Goal: Communication & Community: Answer question/provide support

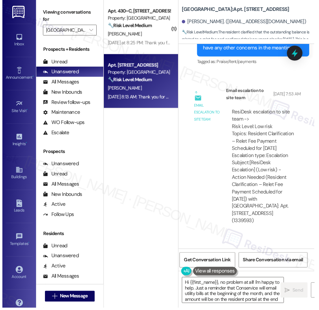
scroll to position [1327, 0]
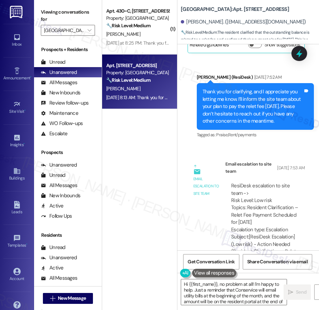
click at [144, 168] on div "( 1 ) Apt. 430~C, [STREET_ADDRESS][GEOGRAPHIC_DATA] Property: 4th Street Common…" at bounding box center [139, 131] width 75 height 262
click at [202, 179] on div "Email escalation to site team" at bounding box center [206, 186] width 27 height 22
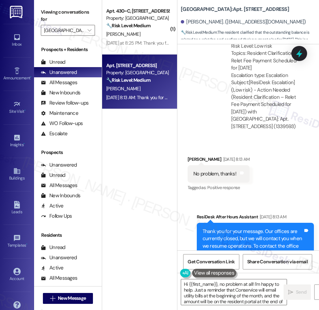
scroll to position [1593, 0]
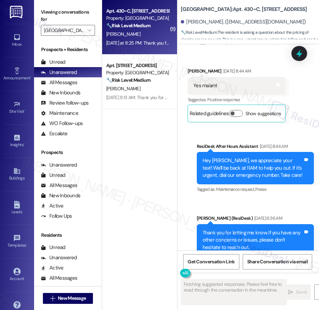
scroll to position [5427, 0]
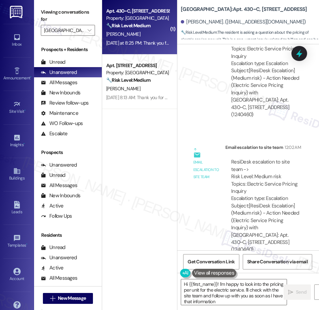
type textarea "Hi {{first_name}}! I'm happy to look into the pricing per unit for the electric…"
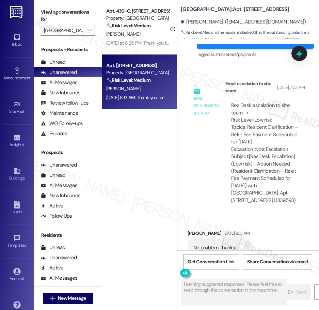
scroll to position [1422, 0]
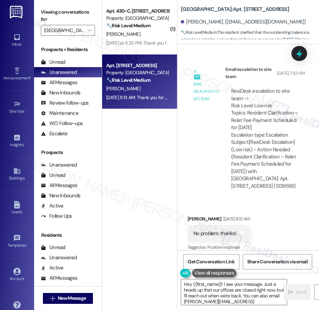
type textarea "Hey {{first_name}}! I see your message. Just a heads up that our offices are cl…"
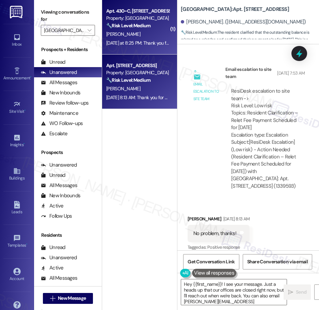
click at [152, 49] on div "Apt. 430~C, [STREET_ADDRESS][GEOGRAPHIC_DATA] Property: 4th Street Commons 🔧 Ri…" at bounding box center [139, 27] width 75 height 54
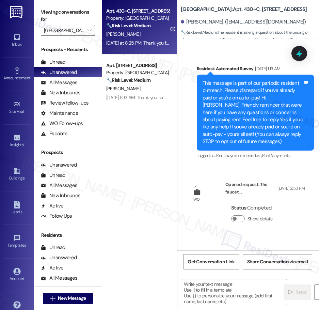
scroll to position [5427, 0]
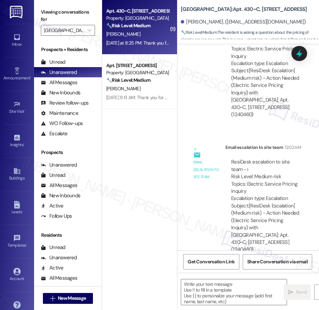
type textarea "Fetching suggested responses. Please feel free to read through the conversation…"
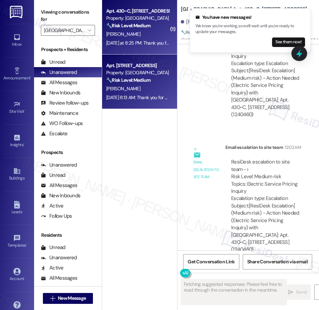
click at [135, 88] on div "[PERSON_NAME]" at bounding box center [138, 88] width 64 height 9
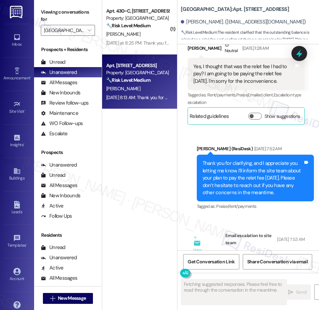
scroll to position [1422, 0]
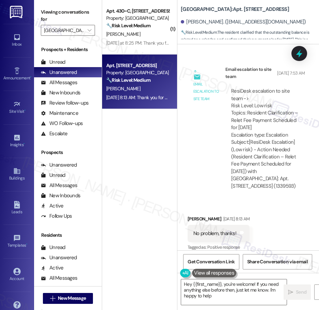
type textarea "Hey {{first_name}}, you're welcome! If you need anything else before then, just…"
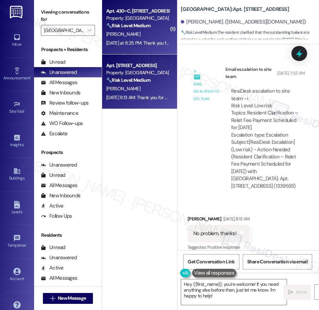
click at [157, 36] on div "[PERSON_NAME]" at bounding box center [138, 34] width 64 height 9
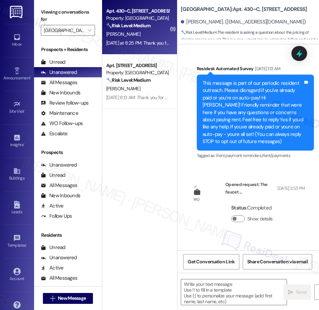
scroll to position [5427, 0]
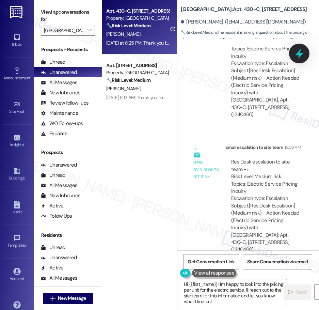
type textarea "Hi {{first_name}}! I'm happy to look into the pricing per unit for the electric…"
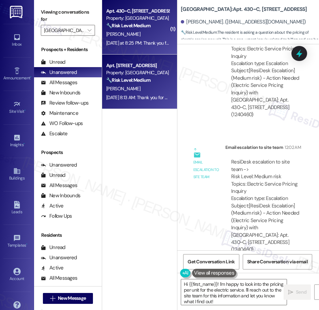
click at [143, 77] on strong "🔧 Risk Level: Medium" at bounding box center [128, 80] width 44 height 6
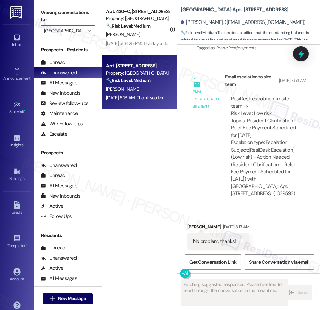
scroll to position [1415, 0]
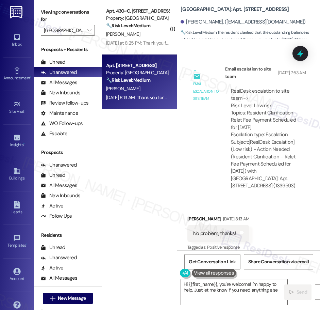
type textarea "Hi {{first_name}}, you're welcome! I'm happy to help. Just let me know if you n…"
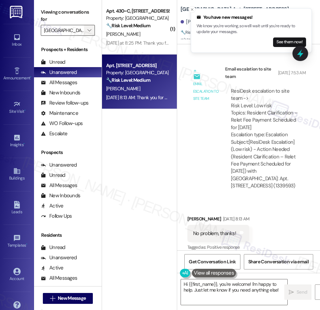
click at [89, 31] on icon "" at bounding box center [90, 30] width 4 height 5
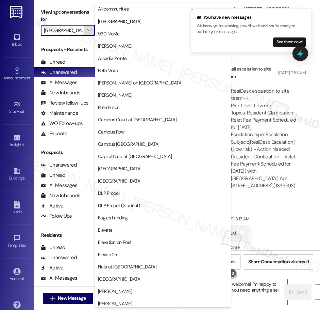
scroll to position [0, 2]
click at [127, 9] on span "All communities" at bounding box center [113, 8] width 31 height 7
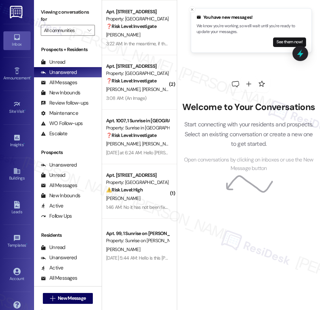
scroll to position [2408, 0]
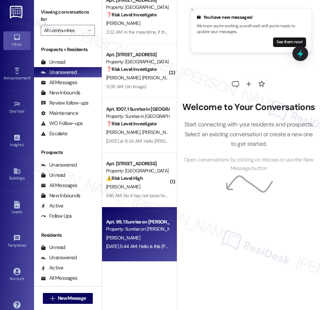
click at [148, 228] on div "Property: Sunrise on [PERSON_NAME]" at bounding box center [137, 228] width 63 height 7
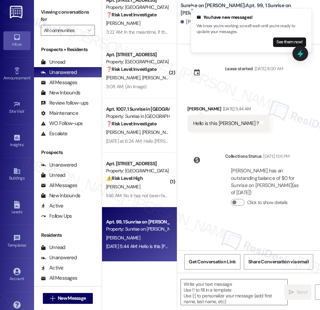
type textarea "Fetching suggested responses. Please feel free to read through the conversation…"
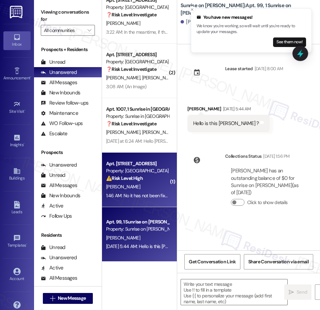
click at [146, 174] on div "Property: [GEOGRAPHIC_DATA]" at bounding box center [137, 170] width 63 height 7
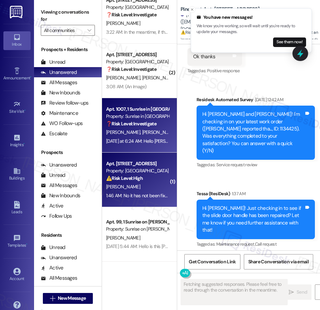
scroll to position [1970, 0]
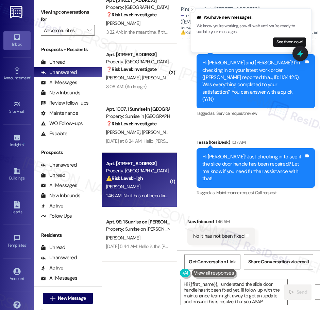
type textarea "Hi {{first_name}}, I understand the slide door handle hasn't been fixed yet. I'…"
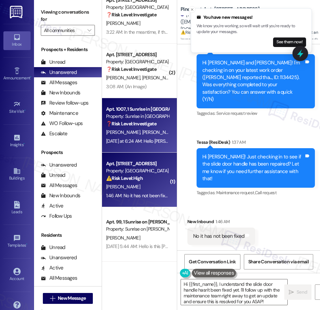
click at [148, 121] on strong "❓ Risk Level: Investigate" at bounding box center [131, 124] width 50 height 6
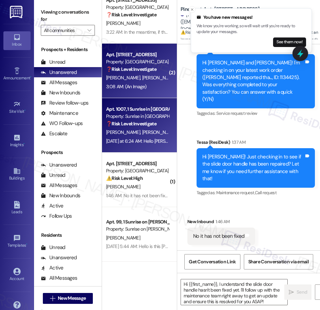
click at [154, 83] on div "3:08 AM: (An Image) 3:08 AM: (An Image)" at bounding box center [138, 86] width 64 height 9
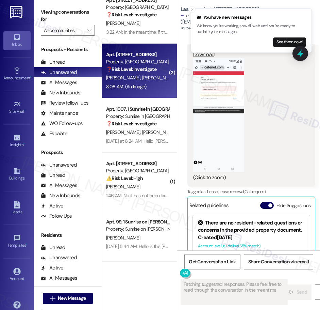
scroll to position [3726, 0]
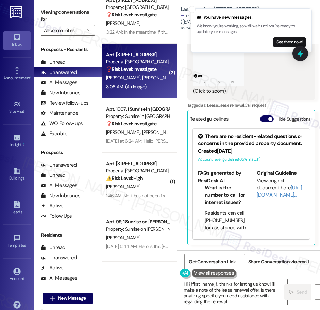
type textarea "Hi {{first_name}}, thanks for letting us know! I'll make a note of the lease re…"
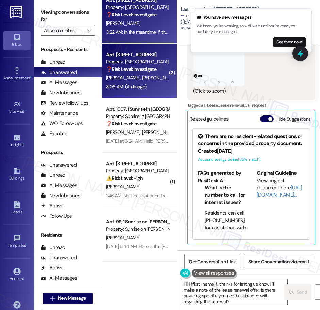
click at [131, 30] on div "3:22 AM: In the meantime, if there's anything else I can assist you with, let m…" at bounding box center [187, 32] width 162 height 6
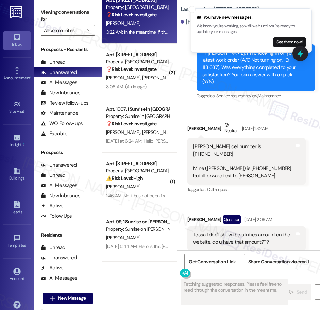
scroll to position [303, 0]
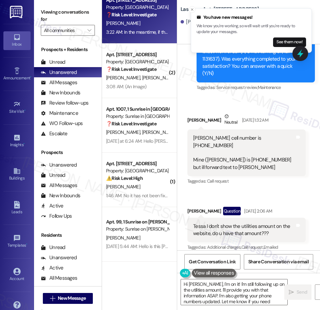
type textarea "Hi [PERSON_NAME], I'm on it! I'm still following up on the utilities amount. I'…"
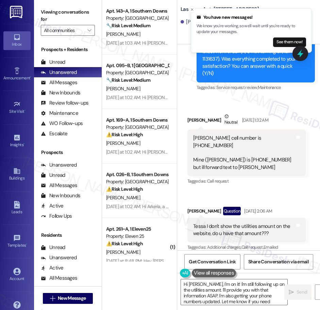
scroll to position [2024, 0]
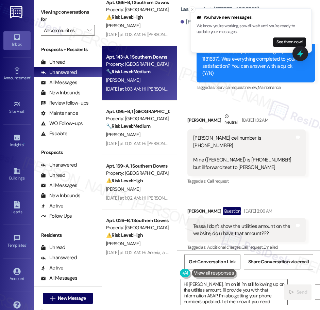
click at [144, 61] on div "Property: [GEOGRAPHIC_DATA]" at bounding box center [137, 64] width 63 height 7
click at [142, 33] on div "[DATE] at 1:03 AM: Hi [PERSON_NAME], a gentle reminder that your rent is due an…" at bounding box center [317, 34] width 422 height 6
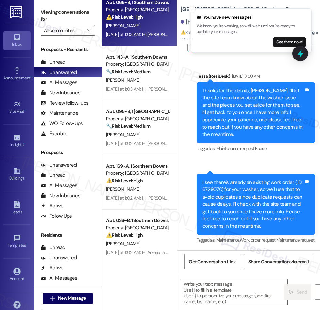
type textarea "Fetching suggested responses. Please feel free to read through the conversation…"
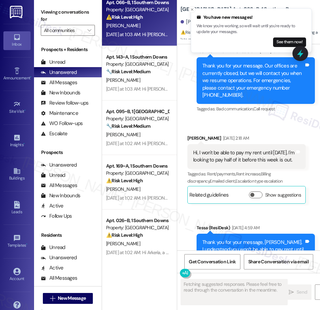
scroll to position [2262, 0]
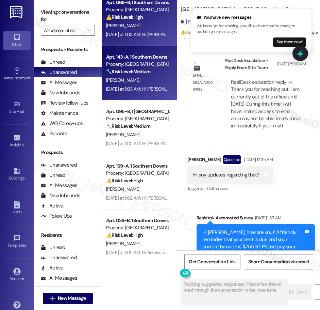
click at [140, 80] on div "[PERSON_NAME]" at bounding box center [138, 80] width 64 height 9
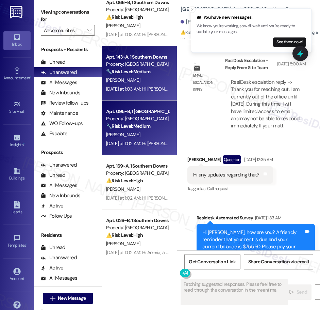
scroll to position [1637, 0]
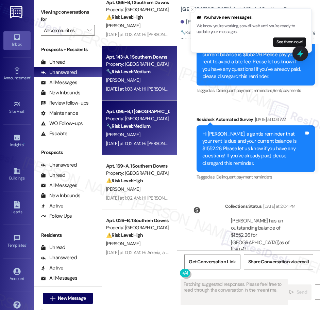
click at [148, 124] on strong "🔧 Risk Level: Medium" at bounding box center [128, 126] width 44 height 6
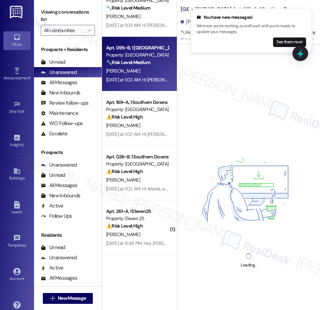
scroll to position [2094, 0]
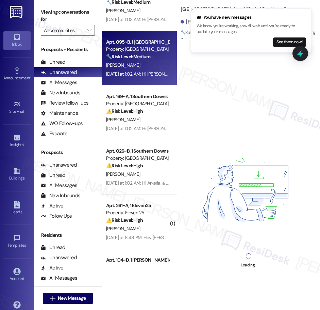
click at [149, 122] on div "Apt. 5228~C, 1 Elevation on Post Property: Elevation on Post ⚠️ Risk Level: Hig…" at bounding box center [139, 131] width 75 height 262
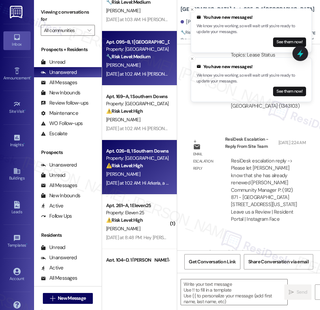
type textarea "Fetching suggested responses. Please feel free to read through the conversation…"
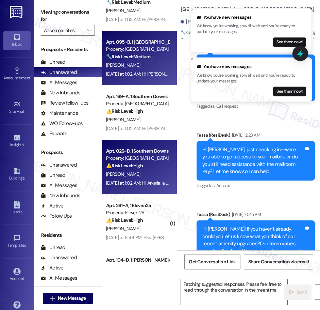
click at [136, 160] on div "Property: [GEOGRAPHIC_DATA]" at bounding box center [137, 158] width 63 height 7
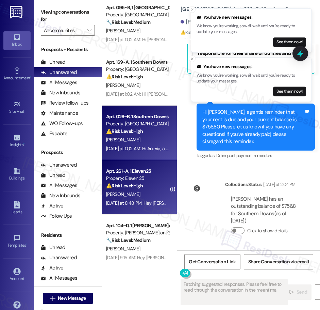
scroll to position [768, 0]
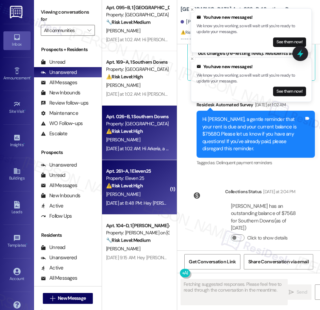
click at [137, 167] on div "Apt. 261~A, 1 Eleven25 Property: Eleven 25 ⚠️ Risk Level: High The resident is …" at bounding box center [138, 178] width 64 height 23
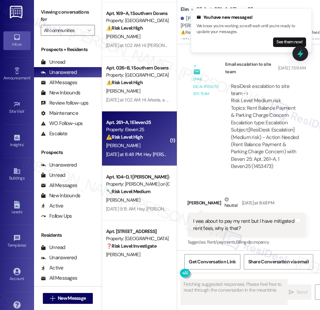
scroll to position [581, 0]
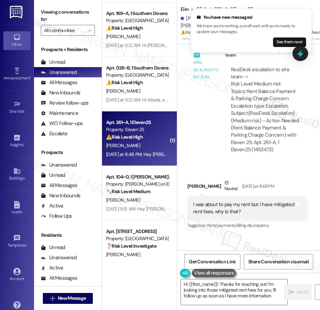
type textarea "Hi {{first_name}}! Thanks for reaching out! I'm looking into those mitigated re…"
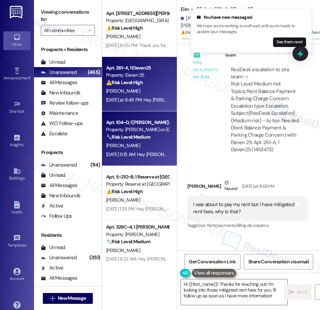
click at [145, 143] on div "[PERSON_NAME]" at bounding box center [138, 145] width 64 height 9
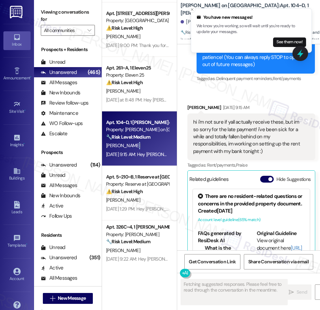
scroll to position [155, 0]
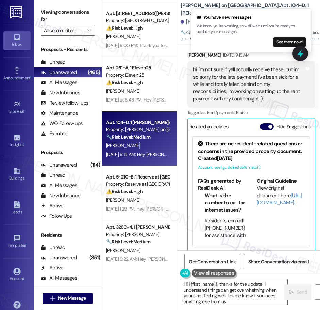
type textarea "Hi {{first_name}}, thanks for the update! I understand things can get overwhelm…"
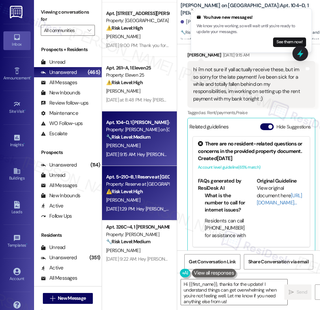
click at [145, 184] on div "Property: Reserve at [GEOGRAPHIC_DATA]" at bounding box center [137, 183] width 63 height 7
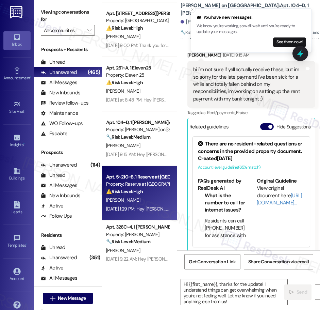
type textarea "Fetching suggested responses. Please feel free to read through the conversation…"
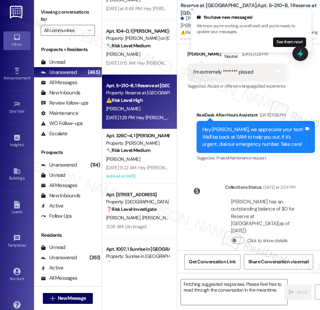
scroll to position [2293, 0]
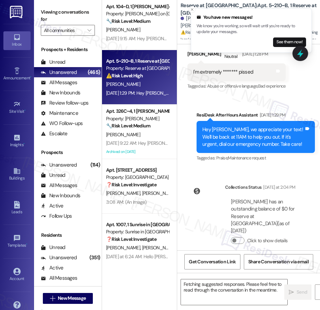
click at [148, 142] on div "Apt. 026~B, 1 Southern Downs Property: Southern Downs ⚠️ Risk Level: High The r…" at bounding box center [139, 131] width 75 height 262
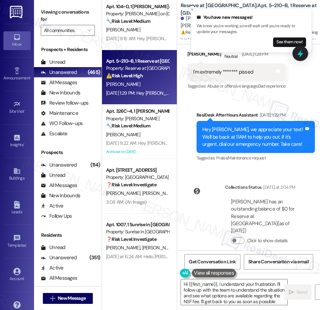
type textarea "Hi {{first_name}}, I understand your frustration. I'll follow up with the team …"
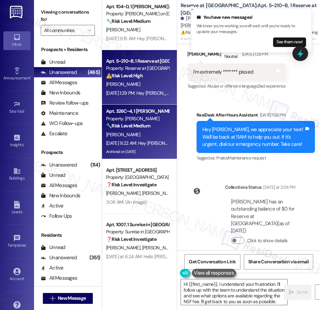
click at [128, 133] on span "[PERSON_NAME]" at bounding box center [123, 134] width 34 height 6
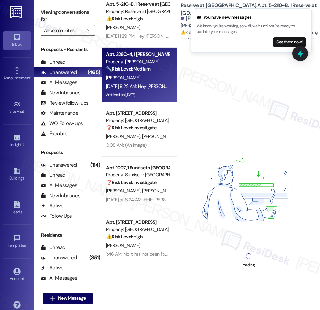
scroll to position [2356, 0]
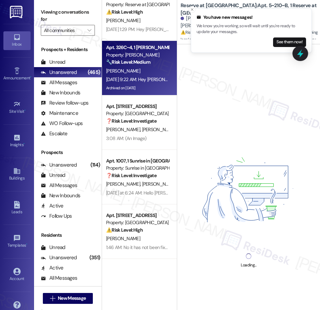
click at [138, 137] on div "Apt. 104~D, 1 [PERSON_NAME] on College Ave Property: [PERSON_NAME] on College A…" at bounding box center [139, 131] width 75 height 262
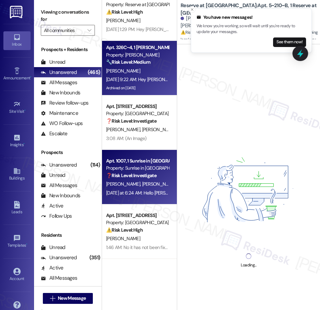
click at [142, 165] on div "Property: Sunrise in [GEOGRAPHIC_DATA]" at bounding box center [137, 167] width 63 height 7
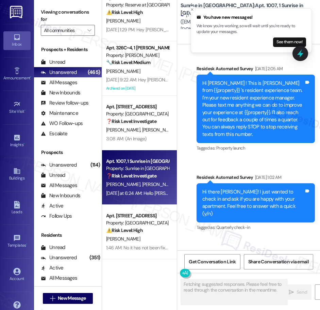
scroll to position [177, 0]
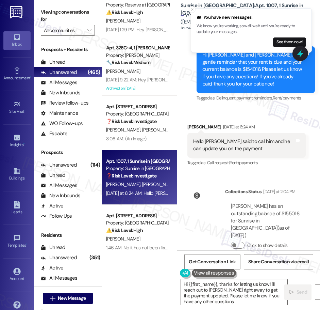
type textarea "Hi {{first_name}}, thanks for letting us know! I'll reach out to [PERSON_NAME] …"
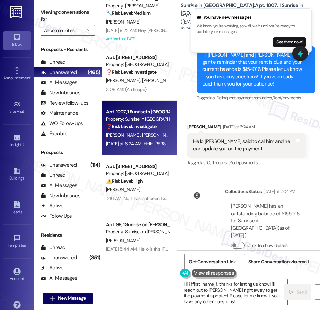
scroll to position [2408, 0]
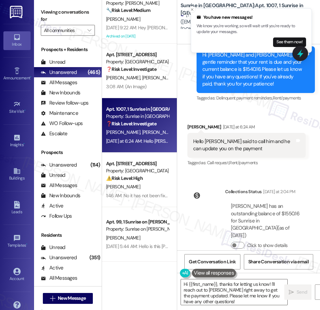
click at [139, 180] on div "Apt. 5~210~B, 1 Reserve at [GEOGRAPHIC_DATA] Property: Reserve at [GEOGRAPHIC_D…" at bounding box center [139, 131] width 75 height 262
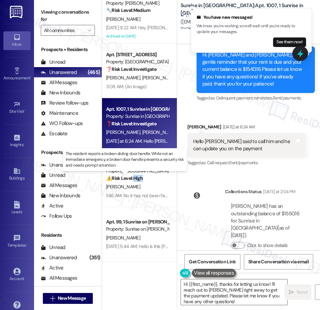
click at [139, 180] on strong "⚠️ Risk Level: High" at bounding box center [124, 178] width 37 height 6
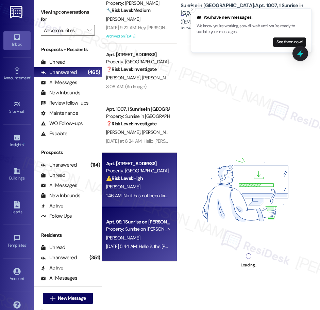
click at [147, 217] on div "Apt. 99, 1 Sunrise on [PERSON_NAME] Property: Sunrise on [PERSON_NAME] [DATE] 5…" at bounding box center [139, 234] width 75 height 54
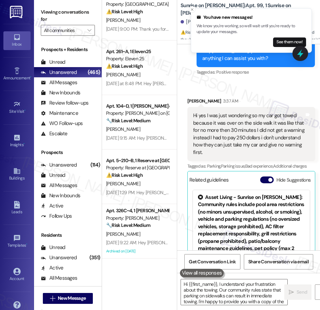
scroll to position [330, 0]
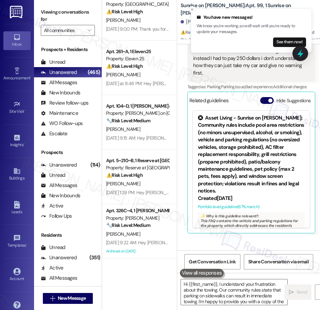
type textarea "Hi {{first_name}}, I understand your frustration about the towing. Our communit…"
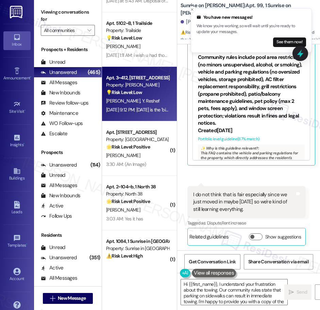
scroll to position [352, 0]
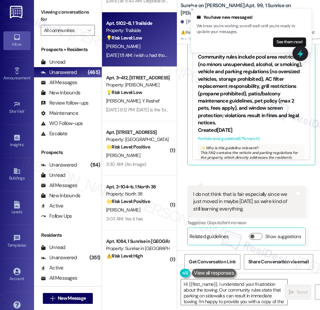
click at [138, 64] on div "Apt. 5102~B, 1 Trailside Property: Trailside 💡 Risk Level: Low The resident is …" at bounding box center [139, 39] width 75 height 54
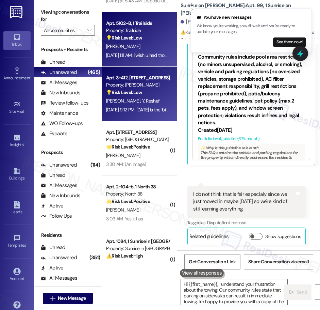
type textarea "Hi {{first_name}}, I understand your frustration about the towing. Our communit…"
click at [140, 112] on div "[DATE] 9:12 PM: [DATE] is the 'bicles day' i just want to be sure that the mess…" at bounding box center [204, 110] width 196 height 6
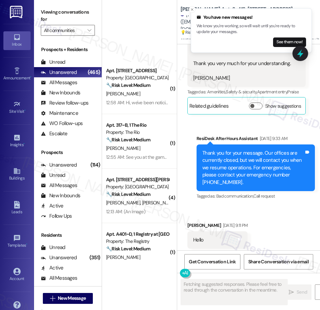
scroll to position [0, 0]
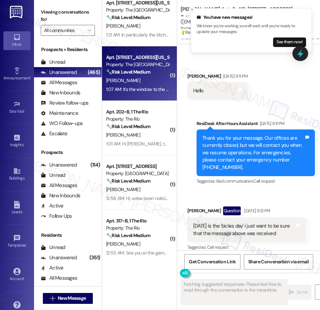
click at [138, 62] on div "Property: The [GEOGRAPHIC_DATA]" at bounding box center [137, 64] width 63 height 7
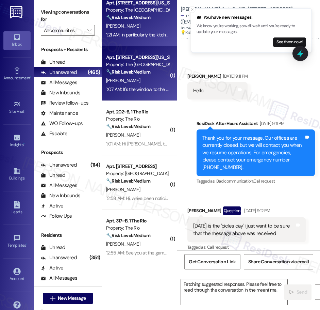
click at [136, 39] on div "Apt. 104, [STREET_ADDRESS][US_STATE] Property: The Valencia 🔧 Risk Level: Mediu…" at bounding box center [139, 19] width 75 height 54
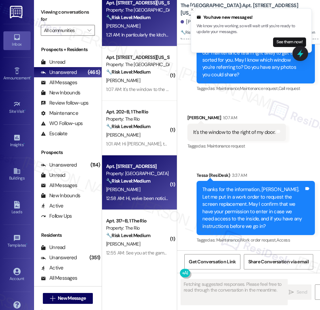
click at [136, 155] on div "Apt. [STREET_ADDRESS] Property: [GEOGRAPHIC_DATA] 🔧 Risk Level: Medium The resi…" at bounding box center [139, 182] width 75 height 54
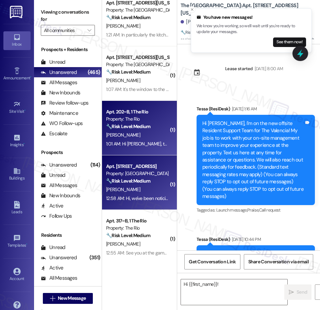
click at [140, 127] on strong "🔧 Risk Level: Medium" at bounding box center [128, 126] width 44 height 6
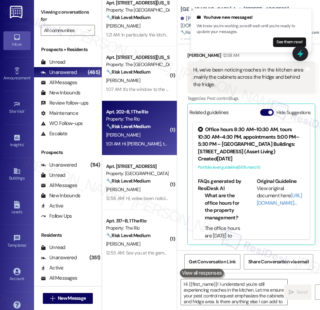
type textarea "Hi {{first_name}}! I understand you're still experiencing roaches in the kitche…"
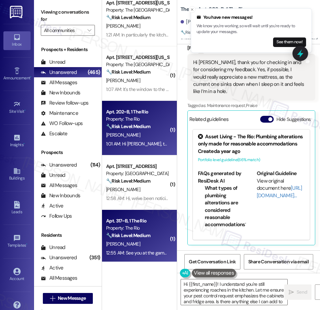
click at [148, 225] on div "Property: The Rio" at bounding box center [137, 227] width 63 height 7
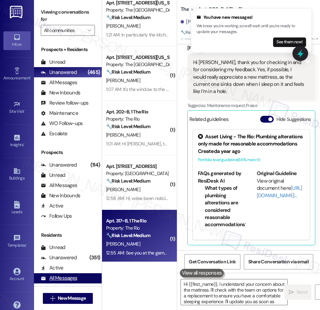
type textarea "Hi {{first_name}}, I understand your concern about the mattress. I'll check wit…"
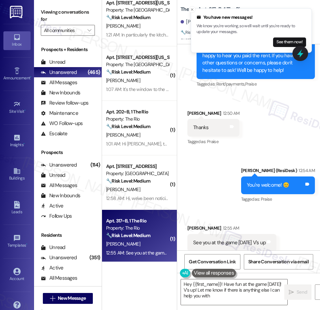
type textarea "Hey {{first_name}}! Have fun at the game [DATE]! V's up! Let me know if there i…"
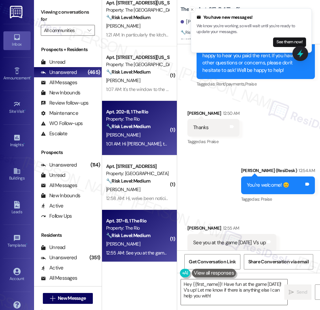
click at [139, 130] on div "Apt. 202~B, 1 The Rio Property: The Rio 🔧 Risk Level: Medium The resident is re…" at bounding box center [138, 119] width 64 height 23
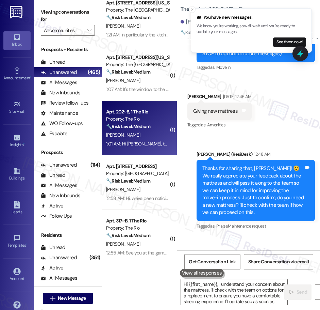
type textarea "Hi {{first_name}}, I understand your concern about the mattress. I'll check wit…"
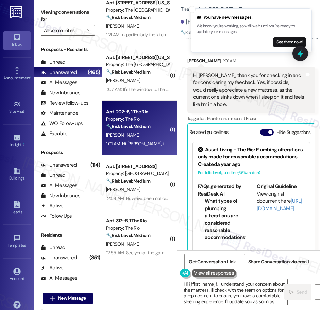
scroll to position [314, 0]
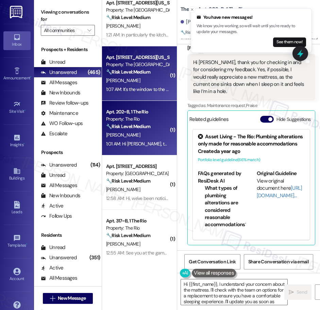
click at [140, 96] on div "Apt. [STREET_ADDRESS][US_STATE] Property: The Valencia 🔧 Risk Level: Medium The…" at bounding box center [139, 73] width 75 height 54
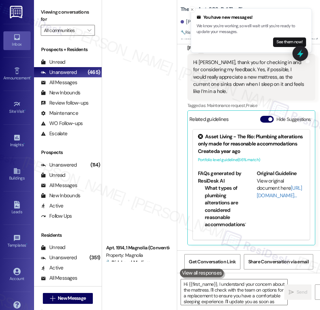
type textarea "Hi {{first_name}}, I understand your concern about the mattress. I'll check wit…"
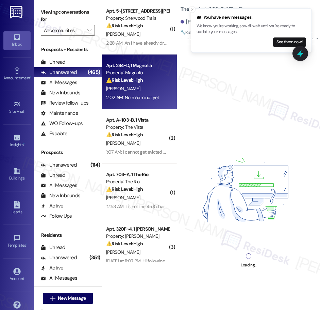
click at [148, 73] on div "Property: Magnolia" at bounding box center [137, 72] width 63 height 7
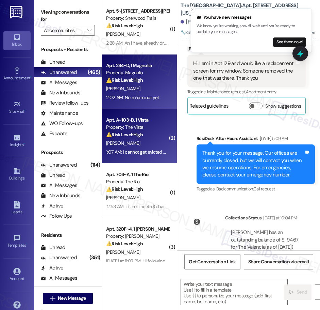
click at [149, 127] on div "Property: The Vista" at bounding box center [137, 127] width 63 height 7
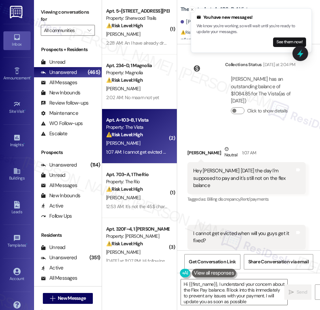
type textarea "Hi {{first_name}}, I understand your concern about the Flex Pay balance. I'll l…"
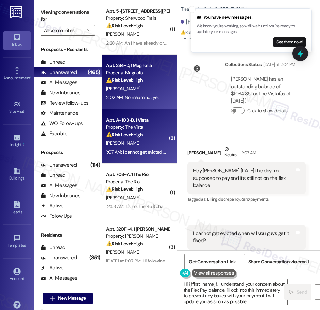
click at [133, 89] on div "[PERSON_NAME]" at bounding box center [138, 88] width 64 height 9
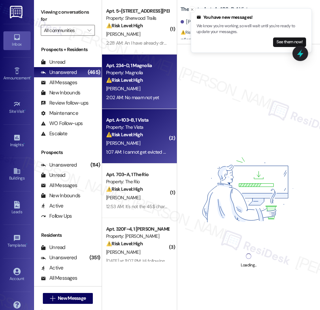
click at [148, 153] on div "1:07 AM: I cannot get evicted when will you guys get it fixed? 1:07 AM: I canno…" at bounding box center [165, 152] width 118 height 6
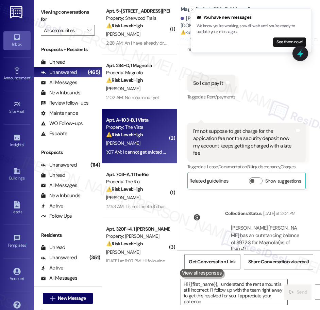
type textarea "Hi {{first_name}}, I understand the rent amount is still incorrect. I'll follow…"
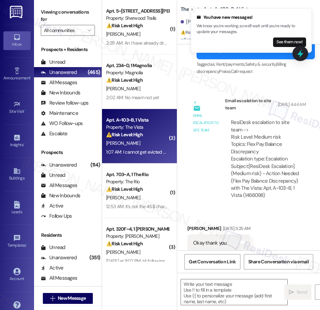
type textarea "Fetching suggested responses. Please feel free to read through the conversation…"
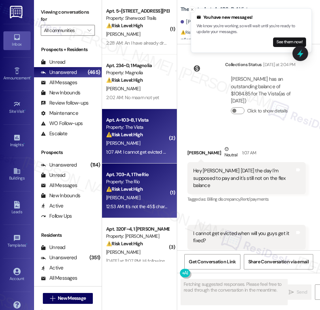
click at [137, 196] on div "[PERSON_NAME]" at bounding box center [138, 197] width 64 height 9
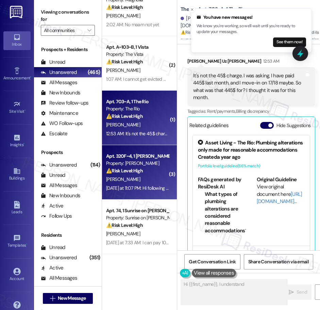
type textarea "Hi {{first_name}}, I understand your"
click at [140, 172] on strong "⚠️ Risk Level: High" at bounding box center [124, 171] width 37 height 6
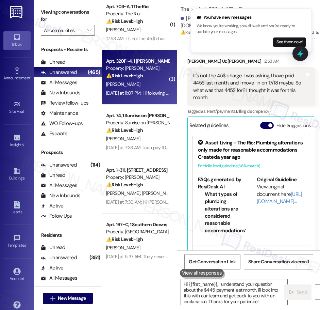
type textarea "Fetching suggested responses. Please feel free to read through the conversation…"
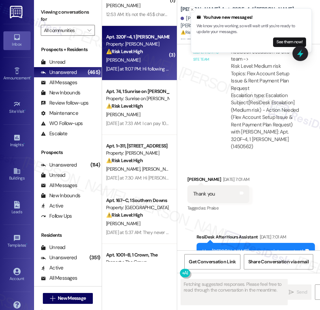
click at [134, 116] on div "[PERSON_NAME]" at bounding box center [138, 114] width 64 height 9
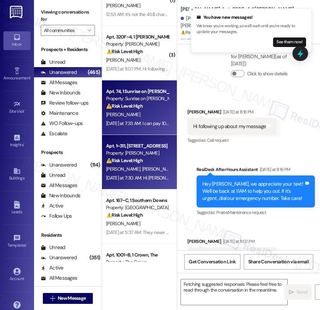
click at [133, 164] on div "⚠️ Risk Level: High The resident acknowledges a late rent payment and indicates…" at bounding box center [137, 160] width 63 height 7
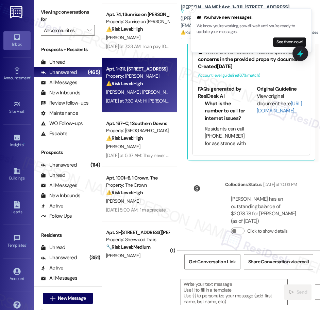
type textarea "Fetching suggested responses. Please feel free to read through the conversation…"
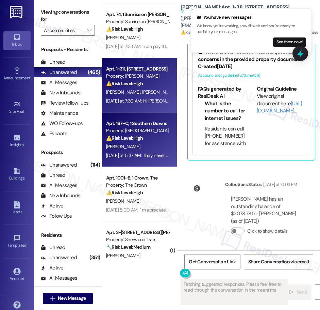
click at [139, 149] on div "[PERSON_NAME]" at bounding box center [138, 146] width 64 height 9
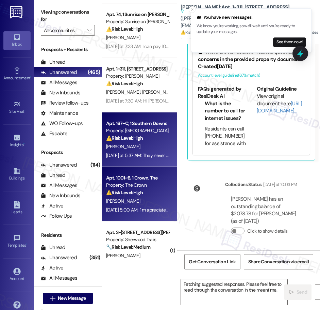
click at [152, 179] on div "Apt. 1001~B, 1 Crown, The" at bounding box center [137, 177] width 63 height 7
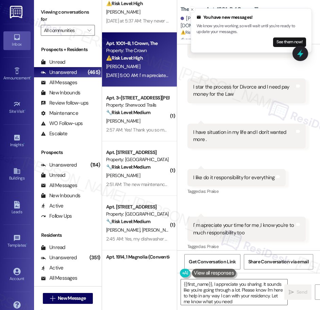
type textarea "{{first_name}}, I appreciate you sharing. It sounds like you're going through a…"
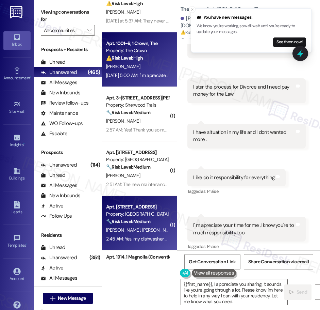
click at [155, 198] on div "Apt. 1202, [STREET_ADDRESS] Property: Palomar 🔧 Risk Level: Medium The resident…" at bounding box center [139, 223] width 75 height 54
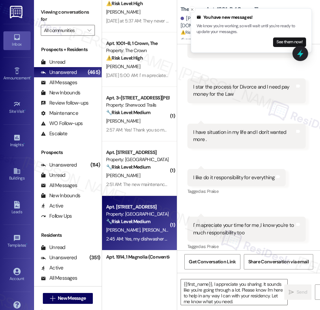
type textarea "Fetching suggested responses. Please feel free to read through the conversation…"
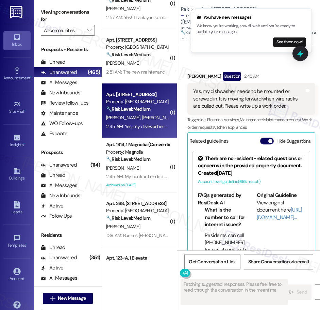
click at [141, 158] on div "Apt. 167~C, 1 Southern Downs Property: Southern Downs ⚠️ Risk Level: High The r…" at bounding box center [139, 131] width 75 height 262
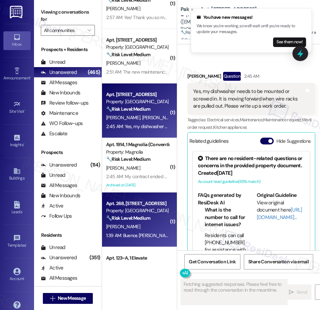
click at [143, 227] on div "[PERSON_NAME]" at bounding box center [138, 226] width 64 height 9
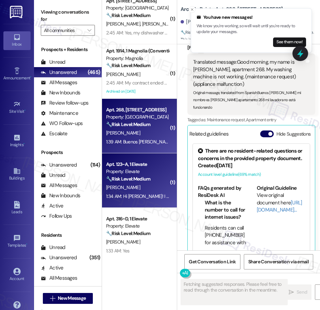
click at [141, 177] on strong "🔧 Risk Level: Medium" at bounding box center [128, 179] width 44 height 6
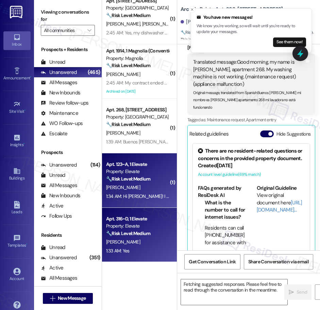
click at [142, 219] on div "Apt. 316~D, 1 Elevate" at bounding box center [137, 218] width 63 height 7
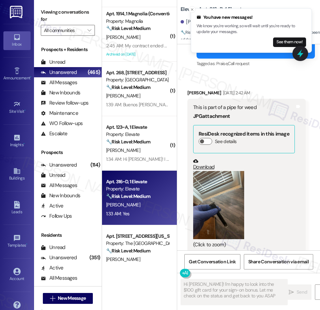
type textarea "Hi [PERSON_NAME]! I'm happy to look into the $100 gift card for your sign-on bo…"
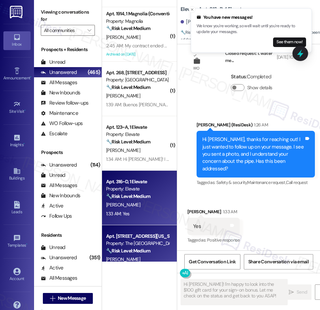
click at [136, 238] on div "Apt. [STREET_ADDRESS][US_STATE]" at bounding box center [137, 236] width 63 height 7
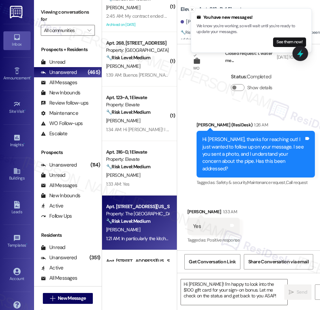
type textarea "Fetching suggested responses. Please feel free to read through the conversation…"
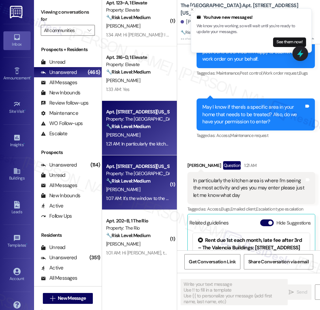
click at [159, 175] on div "Property: The [GEOGRAPHIC_DATA]" at bounding box center [137, 173] width 63 height 7
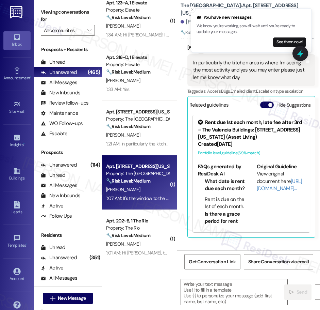
type textarea "Fetching suggested responses. Please feel free to read through the conversation…"
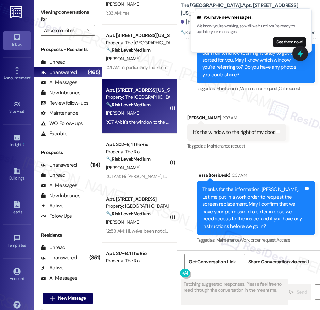
click at [152, 177] on div "( 1 ) Apt. 123~A, 1 Elevate Property: Elevate 🔧 Risk Level: Medium The resident…" at bounding box center [139, 131] width 75 height 262
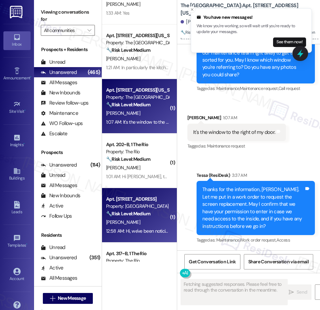
click at [140, 214] on strong "🔧 Risk Level: Medium" at bounding box center [128, 213] width 44 height 6
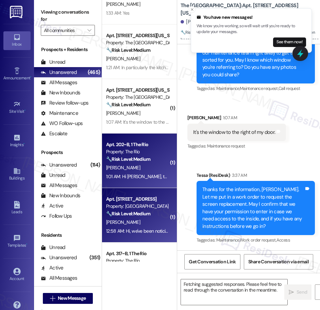
click at [135, 173] on div "1:01 AM: Hi [PERSON_NAME], thank you for checking in and for considering my fee…" at bounding box center [323, 176] width 434 height 6
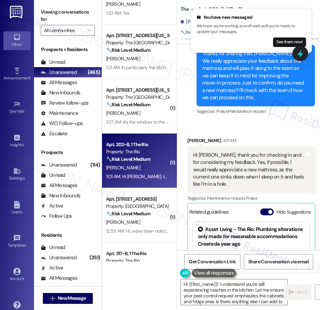
type textarea "Hi {{first_name}}! I understand you're still experiencing roaches in the kitche…"
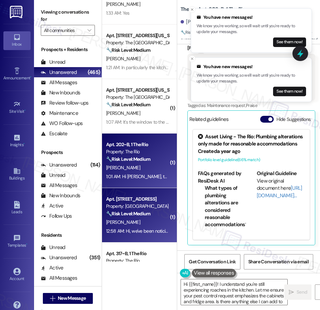
click at [146, 219] on div "[PERSON_NAME]" at bounding box center [138, 222] width 64 height 9
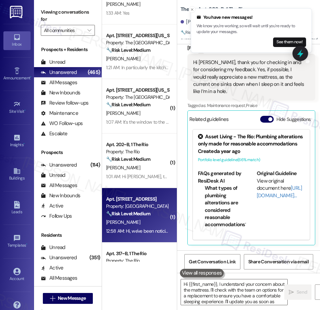
type textarea "Hi {{first_name}}, I understand your concern about the mattress. I'll check wit…"
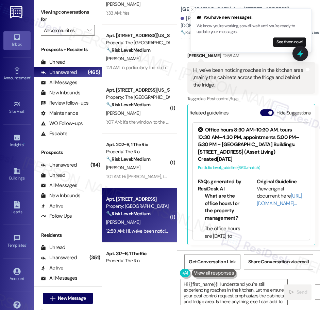
type textarea "Hi {{first_name}}! I understand you're still experiencing roaches in the kitche…"
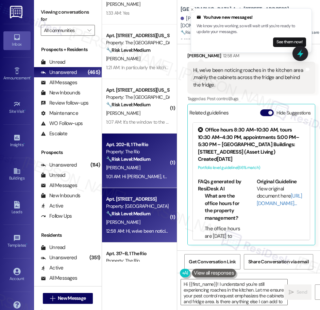
click at [147, 172] on div "[PERSON_NAME]" at bounding box center [138, 167] width 64 height 9
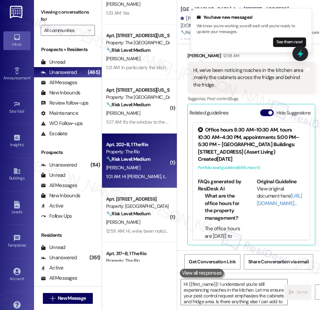
type textarea "Hi {{first_name}}! I understand you're still experiencing roaches in the kitche…"
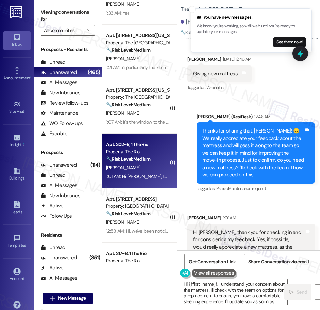
type textarea "Hi {{first_name}}, I understand your concern about the mattress. I'll check wit…"
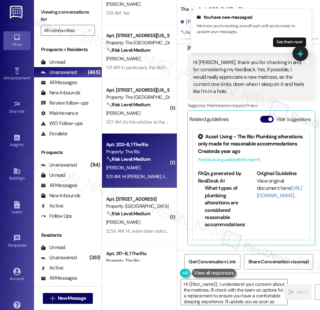
scroll to position [314, 0]
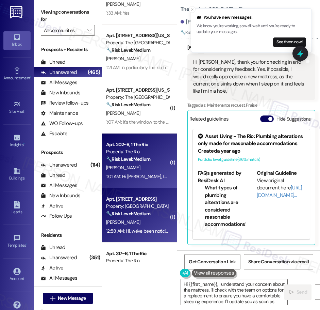
click at [143, 202] on div "Apt. [STREET_ADDRESS]" at bounding box center [137, 198] width 63 height 7
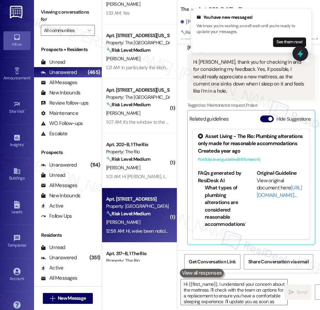
type textarea "Hi {{first_name}}, I understand your concern about the mattress. I'll check wit…"
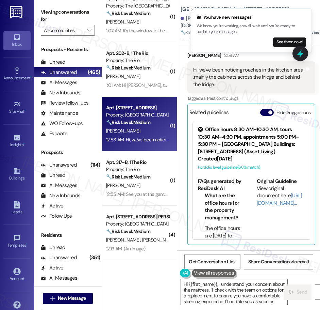
scroll to position [944, 0]
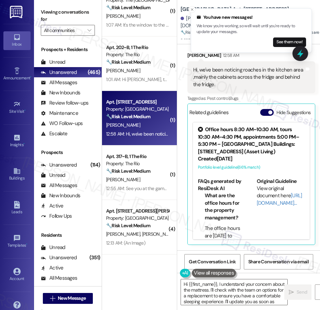
click at [145, 176] on div "Apt. 316~D, 1 Elevate Property: Elevate 🔧 Risk Level: Medium The resident confi…" at bounding box center [139, 131] width 75 height 262
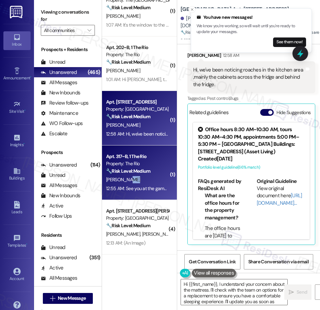
click at [145, 176] on div "[PERSON_NAME]" at bounding box center [138, 179] width 64 height 9
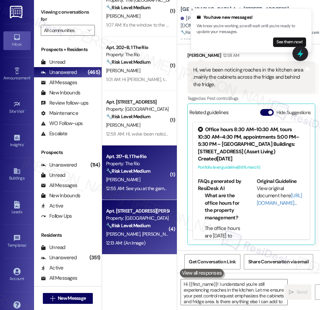
type textarea "Hi {{first_name}}! I understand you're still experiencing roaches in the kitche…"
click at [141, 215] on div "Property: [GEOGRAPHIC_DATA]" at bounding box center [137, 218] width 63 height 7
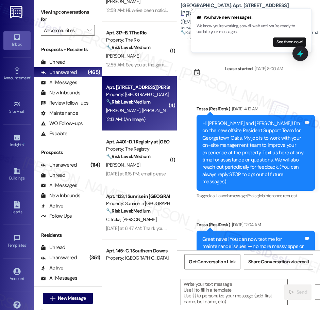
scroll to position [1085, 0]
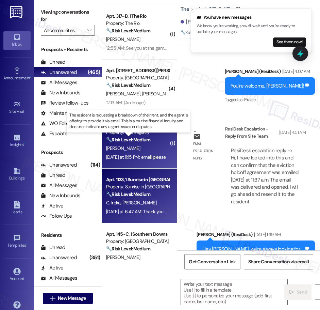
type textarea "Fetching suggested responses. Please feel free to read through the conversation…"
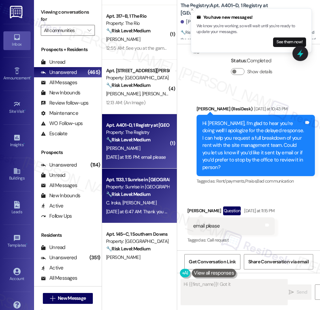
click at [142, 175] on div "Apt. 1133, 1 Sunrise in [GEOGRAPHIC_DATA] Property: Sunrise in [GEOGRAPHIC_DATA…" at bounding box center [139, 196] width 75 height 54
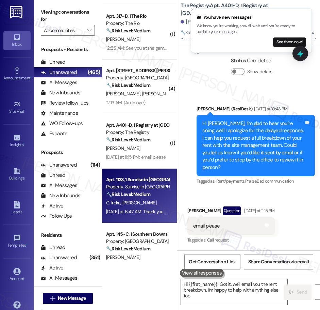
type textarea "Hi {{first_name}}! Got it, we'll email you the rent breakdown. I'm happy to hel…"
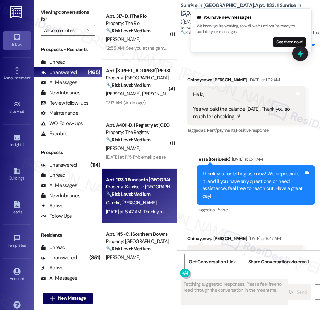
scroll to position [472, 0]
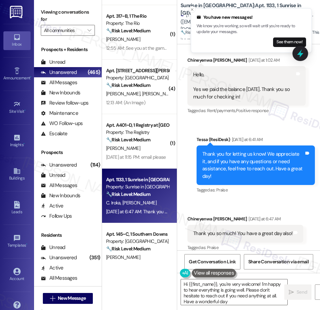
type textarea "Hi {{first_name}}, you're very welcome! I'm happy to hear everything is going w…"
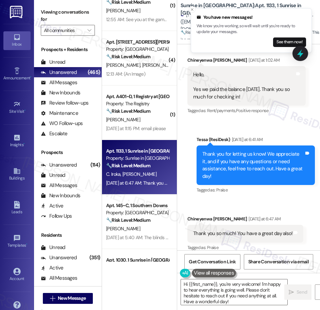
scroll to position [1118, 0]
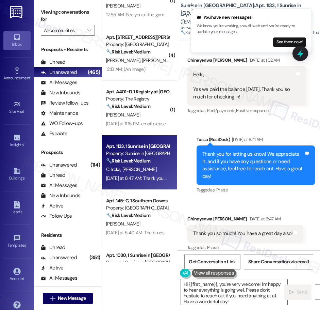
click at [153, 198] on div "( 1 ) Apt. [STREET_ADDRESS] Property: [GEOGRAPHIC_DATA] 🔧 Risk Level: Medium Th…" at bounding box center [139, 131] width 75 height 262
click at [153, 198] on div "Apt. 145~C, 1 Southern Downs" at bounding box center [137, 200] width 63 height 7
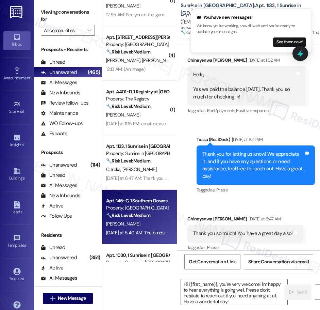
type textarea "Fetching suggested responses. Please feel free to read through the conversation…"
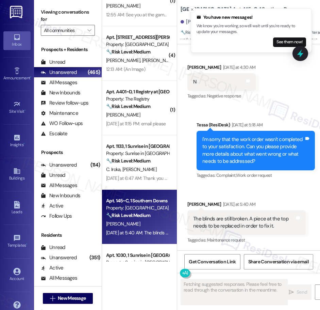
scroll to position [314, 0]
click at [145, 199] on div "Apt. 145~C, 1 Southern Downs" at bounding box center [137, 200] width 63 height 7
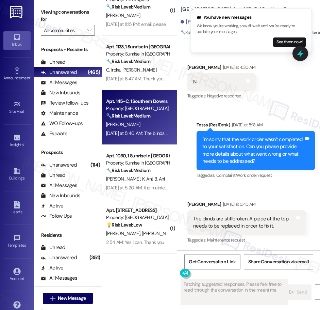
scroll to position [1282, 0]
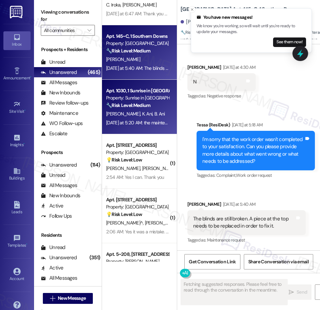
click at [155, 105] on div "🔧 Risk Level: Medium The resident indicates that the maintenance was not comple…" at bounding box center [137, 105] width 63 height 7
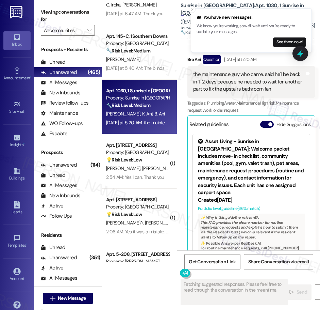
scroll to position [475, 0]
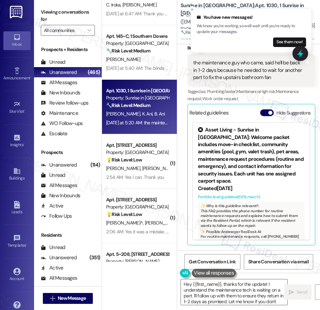
type textarea "Hey {{first_name}}, thanks for the update! I understand the maintenance tech is…"
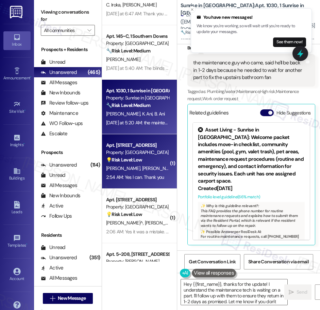
click at [178, 166] on span "[PERSON_NAME]" at bounding box center [195, 168] width 34 height 6
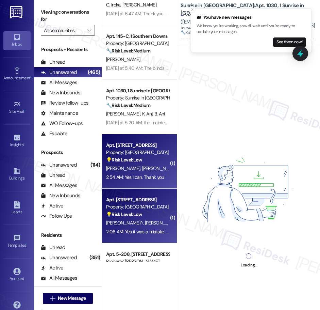
click at [144, 205] on div "Property: [GEOGRAPHIC_DATA]" at bounding box center [137, 206] width 63 height 7
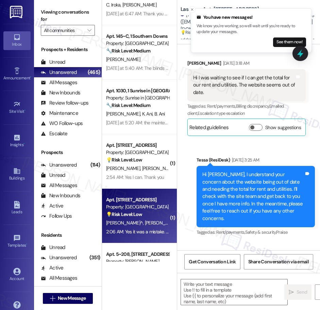
type textarea "Fetching suggested responses. Please feel free to read through the conversation…"
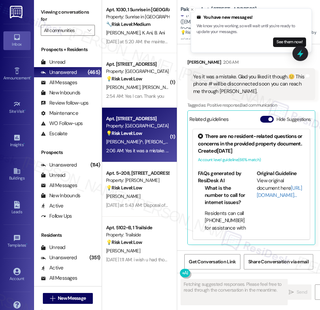
scroll to position [1366, 0]
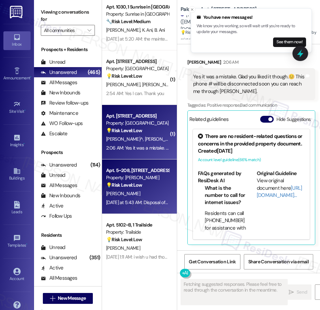
click at [140, 191] on div "[PERSON_NAME]" at bounding box center [138, 193] width 64 height 9
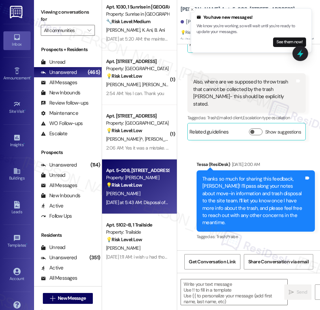
type textarea "Fetching suggested responses. Please feel free to read through the conversation…"
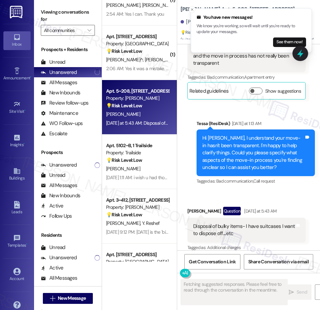
scroll to position [1460, 0]
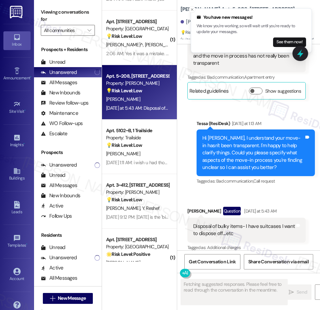
click at [145, 138] on div "Property: Trailside" at bounding box center [137, 137] width 63 height 7
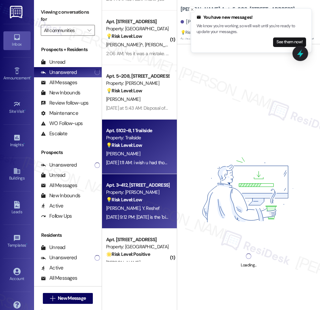
click at [142, 209] on span "Y. Reshef" at bounding box center [151, 208] width 18 height 6
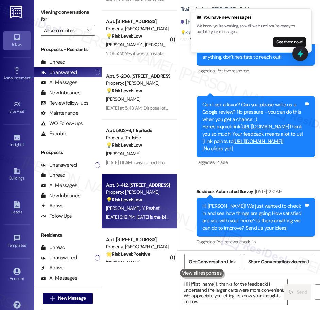
scroll to position [1476, 0]
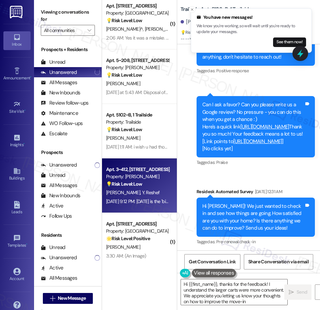
type textarea "Hi {{first_name}}, thanks for the feedback! I understand the larger carts were …"
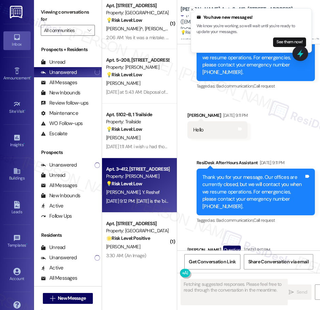
scroll to position [1392, 0]
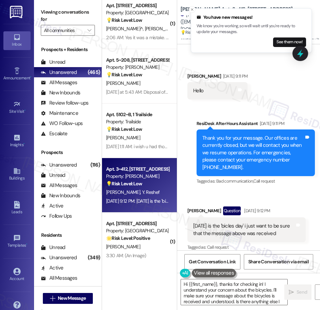
type textarea "Hi {{first_name}}, thanks for checking in! I understand your concern about the …"
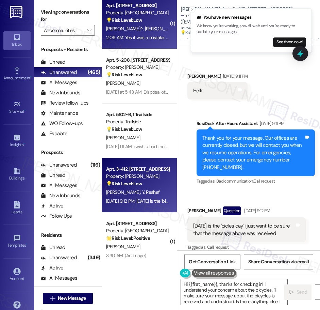
click at [147, 44] on div "Apt. [STREET_ADDRESS] Property: Palomar 💡 Risk Level: Low The resident acknowle…" at bounding box center [139, 22] width 75 height 54
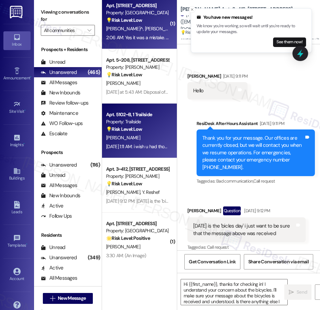
click at [154, 135] on div "[PERSON_NAME]" at bounding box center [138, 137] width 64 height 9
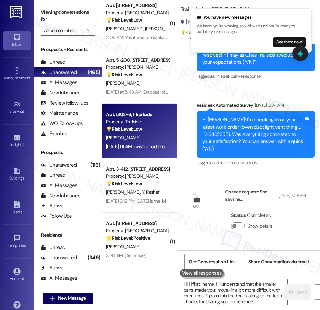
type textarea "Hi {{first_name}}! I understand that the smaller carts made your move-in a bit …"
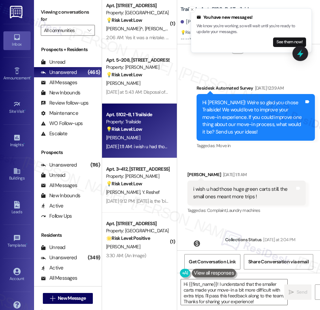
scroll to position [1130, 0]
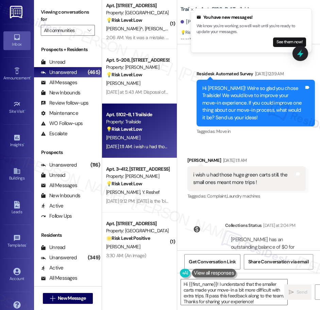
click at [144, 70] on div "Property: [PERSON_NAME]" at bounding box center [137, 67] width 63 height 7
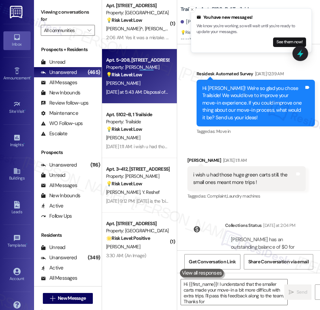
type textarea "Hi {{first_name}}! I understand that the smaller carts made your move-in a bit …"
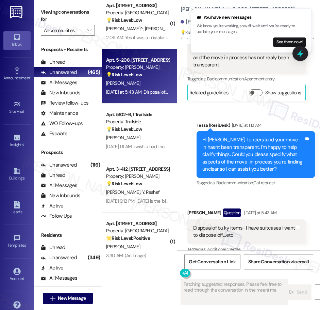
scroll to position [1494, 0]
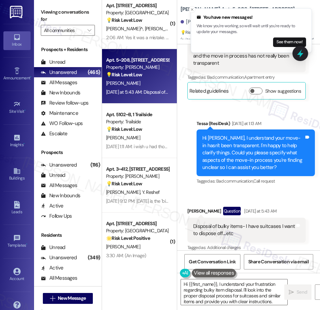
type textarea "Hi {{first_name}}, I understand your frustration regarding bulky item disposal.…"
click at [284, 45] on button "See them now!" at bounding box center [289, 42] width 33 height 10
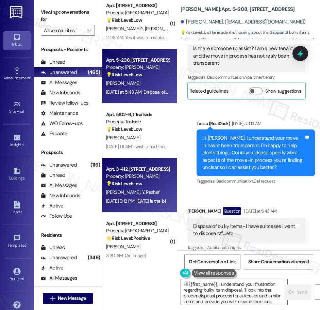
click at [146, 182] on div "💡 Risk Level: Low The resident is following up on a previous message, but the c…" at bounding box center [137, 183] width 63 height 7
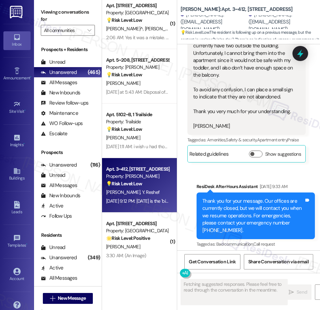
scroll to position [1392, 0]
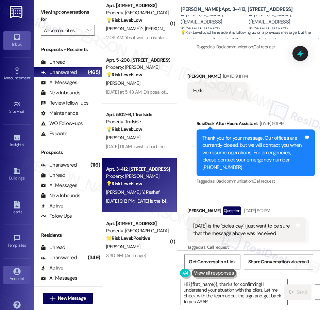
type textarea "Hi {{first_name}}, thanks for confirming! I understand your situation with the …"
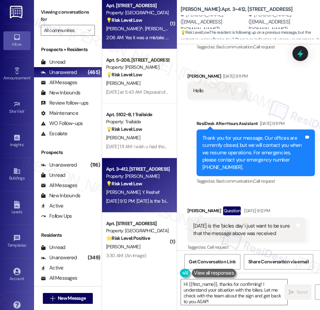
click at [145, 45] on div "Apt. [STREET_ADDRESS] Property: Palomar 💡 Risk Level: Low The resident acknowle…" at bounding box center [139, 22] width 75 height 54
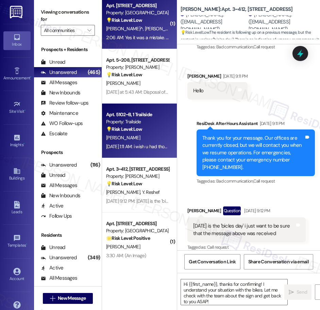
click at [138, 135] on div "[PERSON_NAME]" at bounding box center [138, 137] width 64 height 9
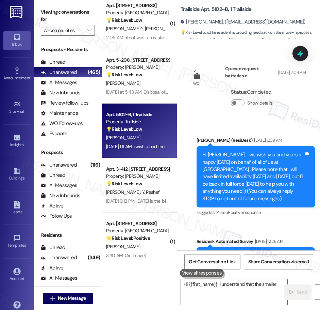
scroll to position [1622, 0]
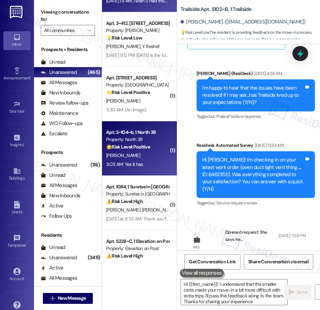
type textarea "Hi {{first_name}}! I understand that the smaller carts made your move-in a bit …"
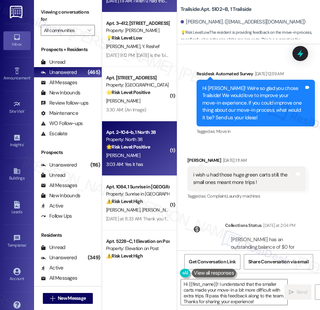
click at [136, 141] on div "Apt. 2~104~b, 1 North 38 Property: North 38 🌟 Risk Level: Positive The resident…" at bounding box center [138, 139] width 64 height 23
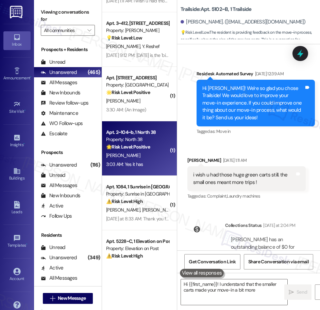
type textarea "Hi {{first_name}}! I understand that the smaller carts made your move-in a bit …"
click at [131, 115] on div "Apt. 203, [STREET_ADDRESS] Property: Las Kivas 🌟 Risk Level: Positive The resid…" at bounding box center [139, 94] width 75 height 54
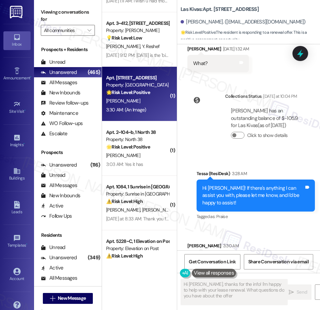
type textarea "Hi [PERSON_NAME], thanks for the info! I'm happy to help with your lease renewa…"
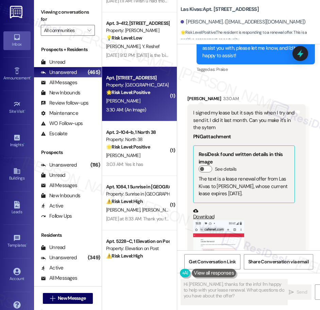
scroll to position [428, 0]
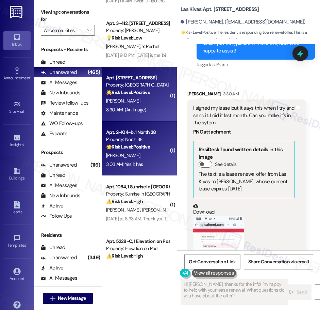
click at [140, 147] on strong "🌟 Risk Level: Positive" at bounding box center [128, 147] width 44 height 6
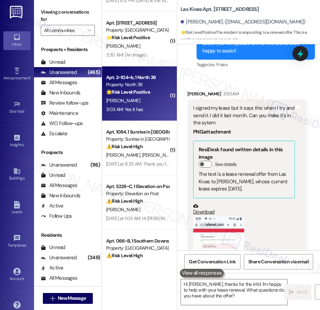
type textarea "Fetching suggested responses. Please feel free to read through the conversation…"
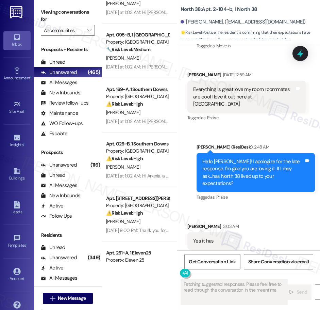
scroll to position [1999, 0]
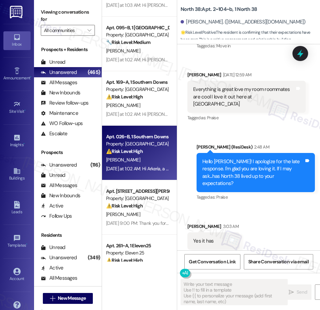
click at [138, 147] on div "Property: [GEOGRAPHIC_DATA]" at bounding box center [137, 143] width 63 height 7
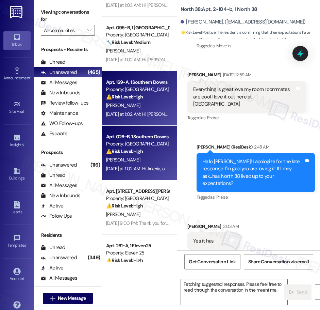
click at [135, 122] on div "Apt. 169~A, 1 Southern Downs Property: Southern Downs ⚠️ Risk Level: High The r…" at bounding box center [139, 98] width 75 height 54
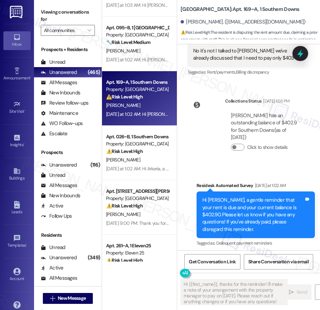
scroll to position [1049, 0]
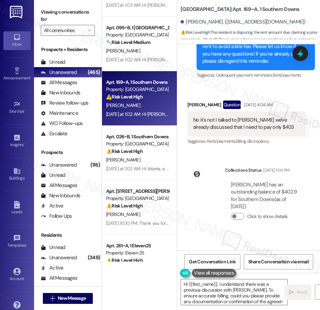
type textarea "Hi {{first_name}}, I understand there was a previous discussion with [PERSON_NA…"
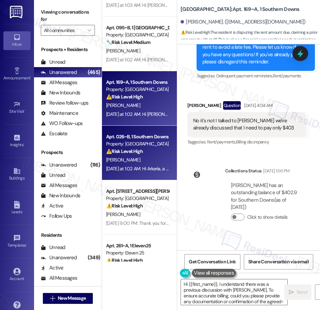
click at [137, 159] on div "[PERSON_NAME]" at bounding box center [138, 160] width 64 height 9
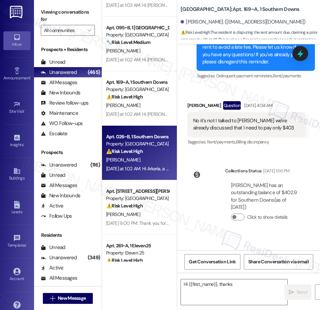
scroll to position [768, 0]
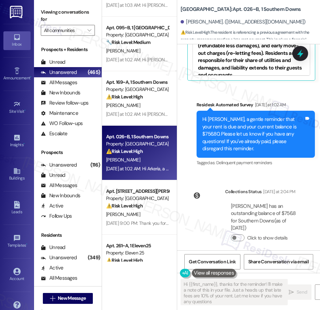
type textarea "Hi {{first_name}}, thanks for the reminder! I'll make a note of this in your fi…"
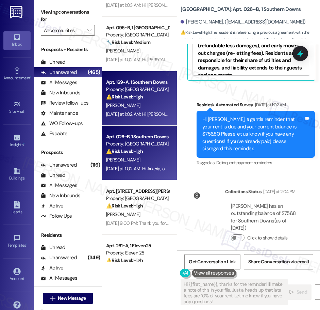
click at [141, 109] on div "[PERSON_NAME]" at bounding box center [138, 105] width 64 height 9
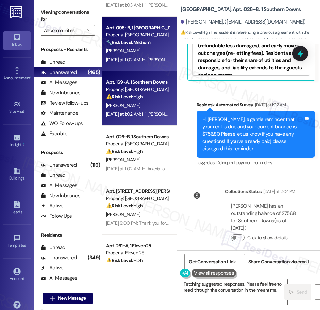
type textarea "Hi {{first_name}}, thanks for the reminder! I'll make a note of this in your fi…"
click at [138, 58] on div "[DATE] at 1:02 AM: Hi [PERSON_NAME], a gentle reminder that your rent is due an…" at bounding box center [317, 60] width 422 height 6
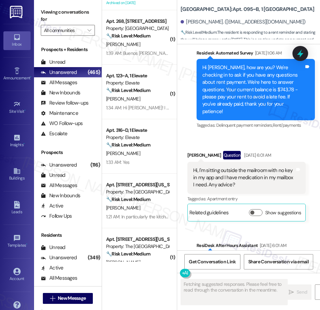
scroll to position [578, 0]
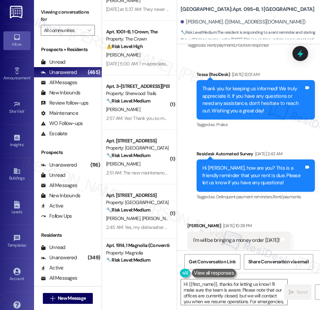
type textarea "Hi {{first_name}}, thanks for letting us know! I'll make sure the team is aware…"
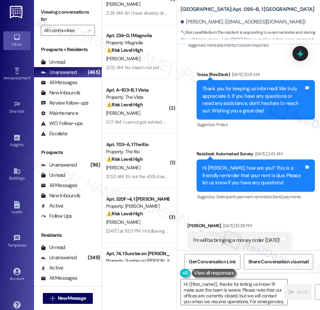
scroll to position [0, 0]
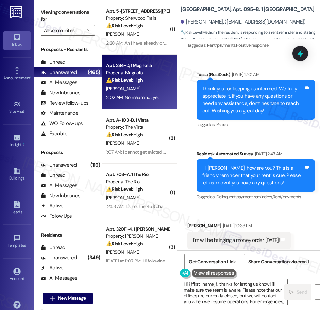
click at [157, 72] on div "Property: Magnolia" at bounding box center [137, 72] width 63 height 7
click at [152, 47] on div "2:28 AM: An I have already dropped of the money orders 2:28 AM: An I have alrea…" at bounding box center [138, 43] width 64 height 9
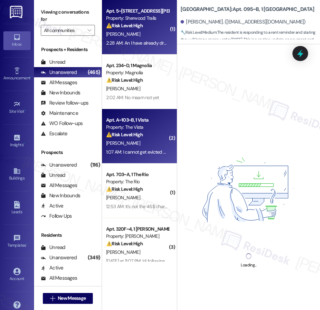
click at [164, 121] on div "Apt. A~103~B, 1 Vista" at bounding box center [137, 119] width 63 height 7
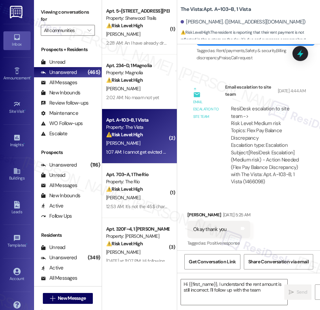
scroll to position [687, 0]
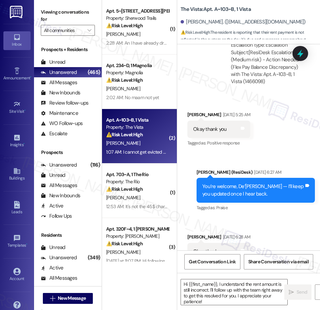
type textarea "Fetching suggested responses. Please feel free to read through the conversation…"
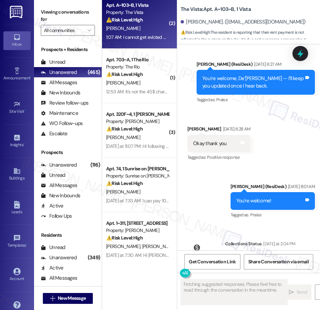
scroll to position [324, 0]
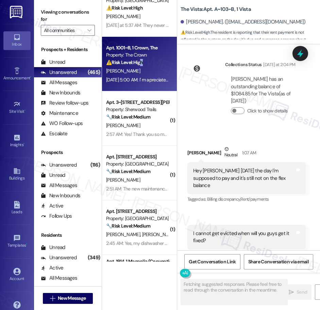
click at [142, 66] on div "Apt. 1001~B, 1 Crown, The Property: The Crown ⚠️ Risk Level: High The resident …" at bounding box center [138, 55] width 64 height 23
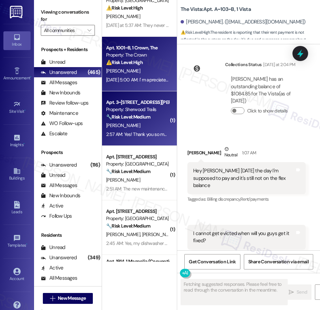
click at [138, 118] on strong "🔧 Risk Level: Medium" at bounding box center [128, 117] width 44 height 6
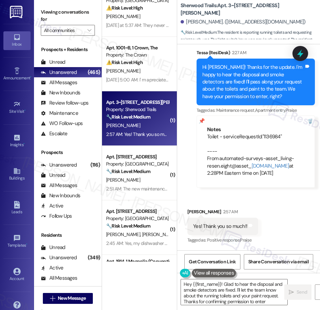
type textarea "Hey {{first_name}}! Glad to hear the disposal and smoke detectors are fixed. I'…"
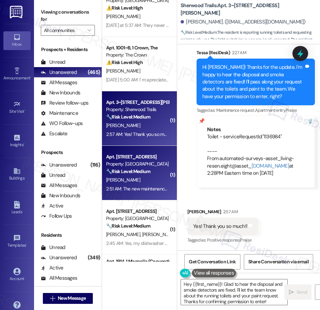
click at [126, 170] on strong "🔧 Risk Level: Medium" at bounding box center [128, 171] width 44 height 6
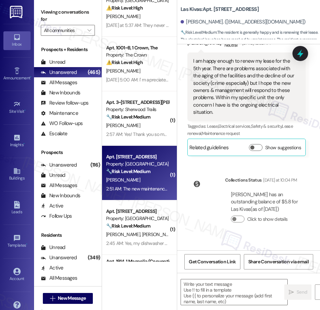
type textarea "Fetching suggested responses. Please feel free to read through the conversation…"
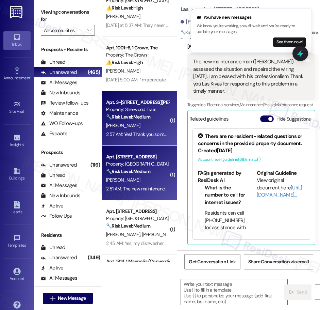
click at [138, 127] on div "[PERSON_NAME]" at bounding box center [138, 125] width 64 height 9
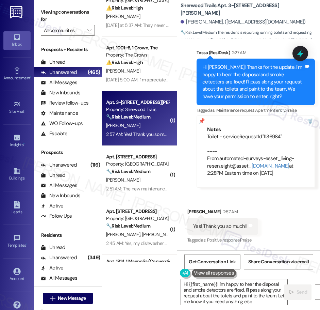
type textarea "Hi {{first_name}}! I'm happy to hear the disposal and smoke detectors are fixed…"
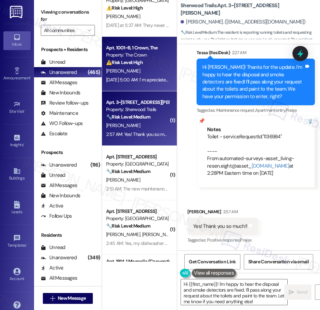
click at [136, 70] on div "[PERSON_NAME]" at bounding box center [138, 71] width 64 height 9
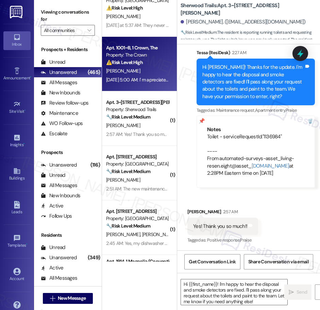
type textarea "Fetching suggested responses. Please feel free to read through the conversation…"
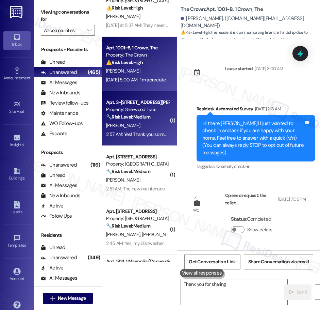
scroll to position [6065, 0]
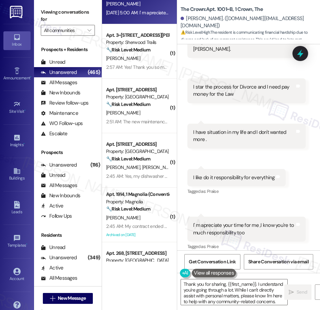
type textarea "Thank you for sharing, {{first_name}}. I understand you're going through a lot.…"
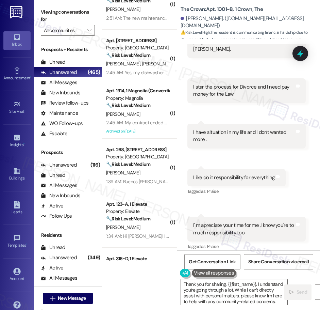
scroll to position [575, 0]
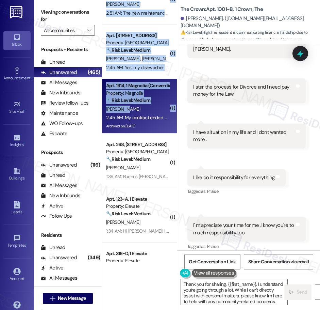
click at [140, 112] on div "Apt. 1001~B, 1 Crown, The Property: The Crown ⚠️ Risk Level: High The resident …" at bounding box center [139, 131] width 75 height 262
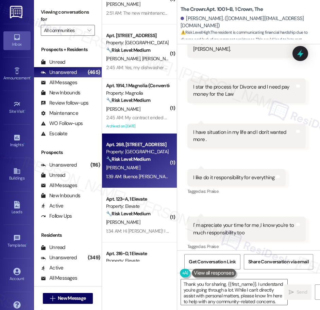
click at [140, 155] on div "Property: [GEOGRAPHIC_DATA]" at bounding box center [137, 151] width 63 height 7
type textarea "Fetching suggested responses. Please feel free to read through the conversation…"
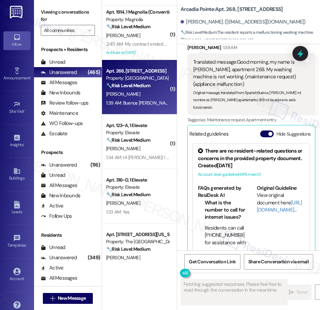
scroll to position [652, 0]
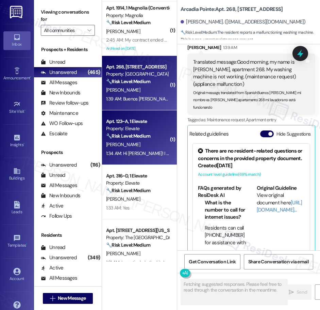
click at [150, 149] on div "( 1 ) Apt. 314, [STREET_ADDRESS] Property: Las Kivas 🔧 Risk Level: Medium The r…" at bounding box center [139, 131] width 75 height 262
click at [152, 146] on div "[PERSON_NAME]" at bounding box center [138, 144] width 64 height 9
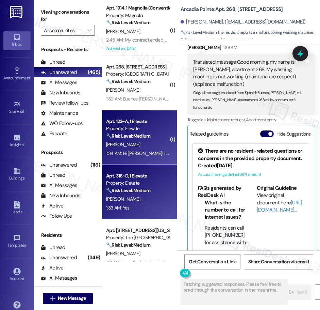
click at [152, 180] on div "Property: Elevate" at bounding box center [137, 182] width 63 height 7
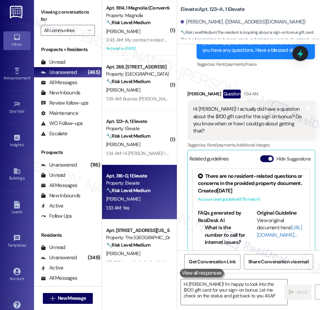
type textarea "Hi [PERSON_NAME]! I'm happy to look into the $100 gift card for your sign-on bo…"
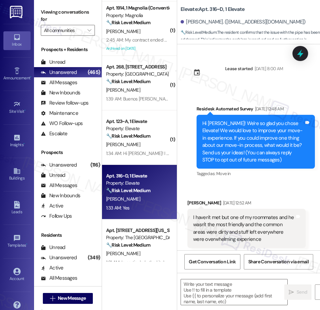
scroll to position [801, 0]
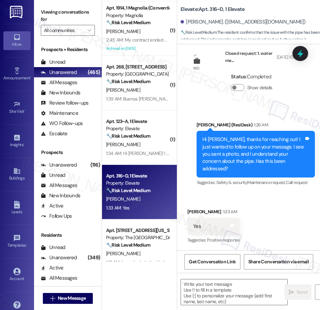
type textarea "Fetching suggested responses. Please feel free to read through the conversation…"
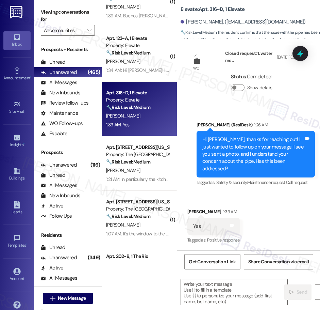
scroll to position [738, 0]
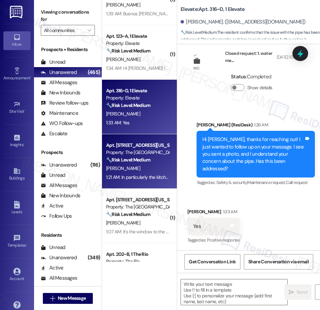
click at [147, 169] on div "[PERSON_NAME]" at bounding box center [138, 168] width 64 height 9
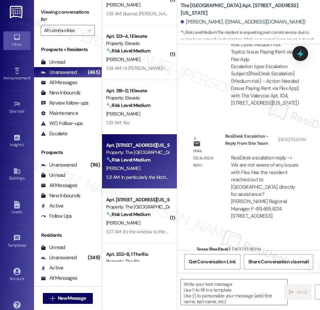
type textarea "Fetching suggested responses. Please feel free to read through the conversation…"
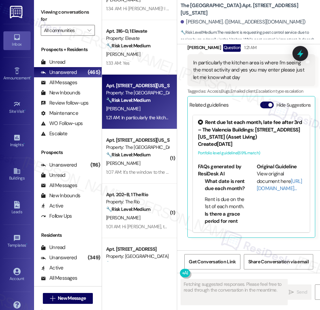
scroll to position [800, 0]
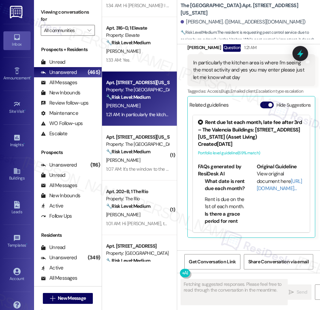
click at [140, 165] on div "( 1 ) Apt. 1914, 1 Magnolia (Conventional) Property: Magnolia 🔧 Risk Level: Med…" at bounding box center [139, 131] width 75 height 262
click at [140, 166] on div "1:07 AM: It's the window to the right of my door. 1:07 AM: It's the window to t…" at bounding box center [152, 169] width 92 height 6
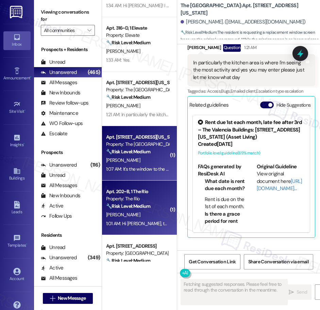
click at [142, 181] on div "Apt. 202~B, 1 The Rio Property: The Rio 🔧 Risk Level: Medium The resident is re…" at bounding box center [139, 207] width 75 height 54
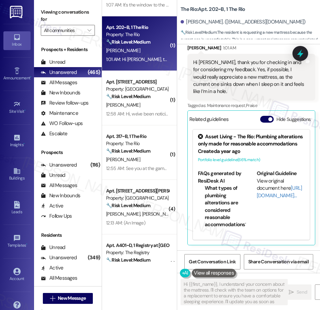
scroll to position [967, 0]
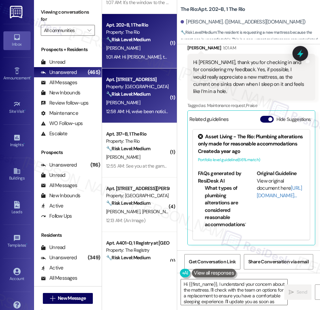
type textarea "Hi {{first_name}}, I understand your concern about the mattress. I'll check wit…"
click at [138, 97] on strong "🔧 Risk Level: Medium" at bounding box center [128, 94] width 44 height 6
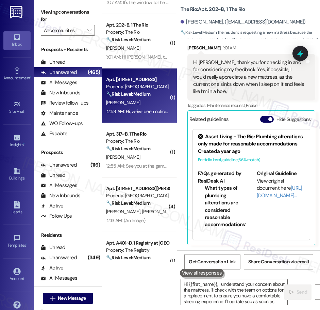
type textarea "Hi {{first_name}}, I understand your concern about the mattress. I'll check wit…"
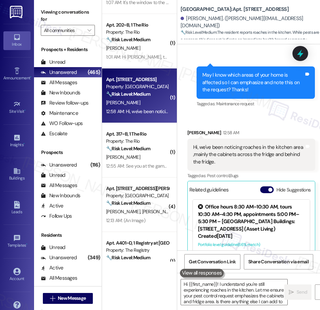
type textarea "Hi {{first_name}}! I understand you're still experiencing roaches in the kitche…"
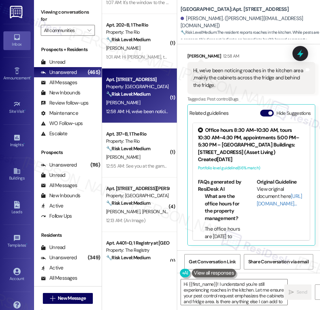
scroll to position [242, 0]
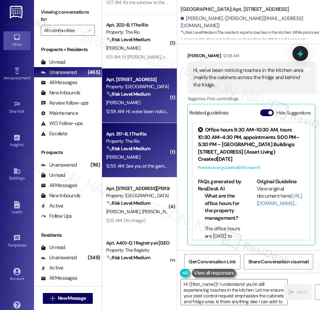
click at [146, 149] on strong "🔧 Risk Level: Medium" at bounding box center [128, 148] width 44 height 6
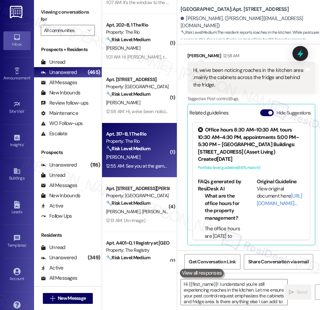
type textarea "Fetching suggested responses. Please feel free to read through the conversation…"
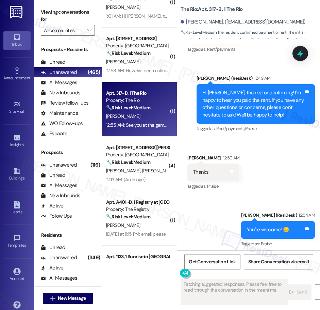
scroll to position [4719, 0]
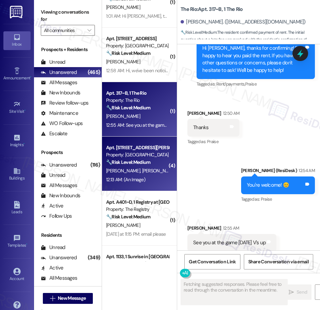
click at [142, 174] on span "[PERSON_NAME]" at bounding box center [159, 171] width 34 height 6
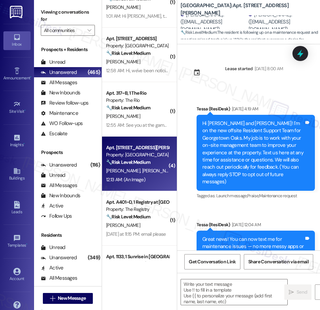
scroll to position [4665, 0]
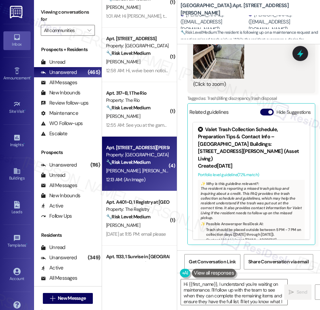
type textarea "Hi {{first_name}}, I understand you're waiting on maintenance. I'll follow up w…"
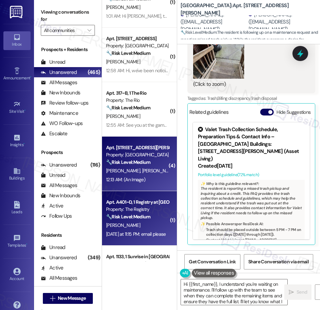
click at [136, 206] on div "Property: The Registry" at bounding box center [137, 209] width 63 height 7
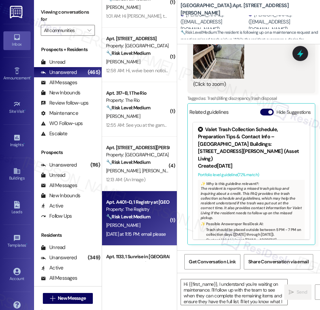
type textarea "Fetching suggested responses. Please feel free to read through the conversation…"
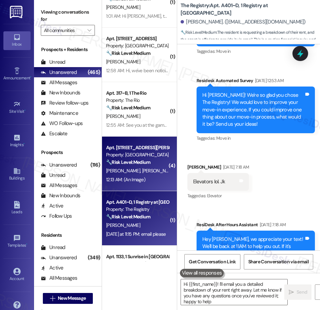
type textarea "Hi {{first_name}}! I'll email you a detailed breakdown of your rent right away.…"
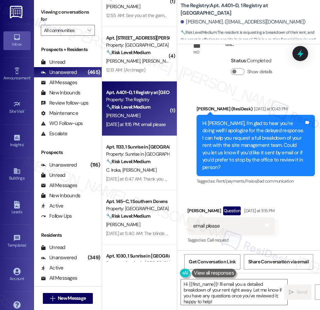
scroll to position [1120, 0]
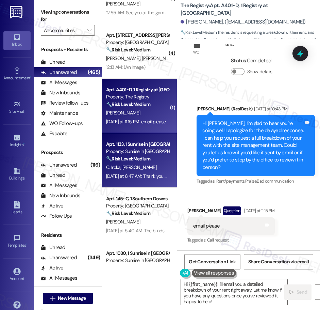
click at [152, 169] on div "C. [PERSON_NAME]" at bounding box center [138, 167] width 64 height 9
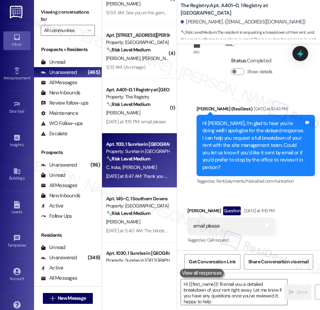
type textarea "Hi {{first_name}}! I'll email you a detailed breakdown of your rent right away.…"
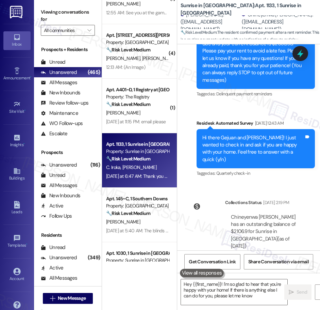
type textarea "Hey {{first_name}}! I'm so glad to hear that you're happy with your home! If th…"
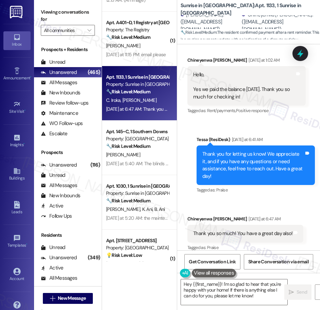
scroll to position [1189, 0]
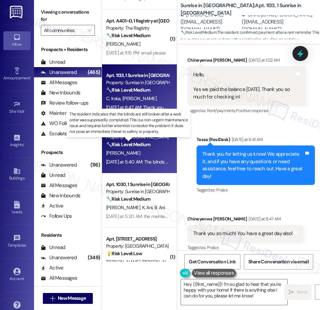
click at [145, 145] on strong "🔧 Risk Level: Medium" at bounding box center [128, 144] width 44 height 6
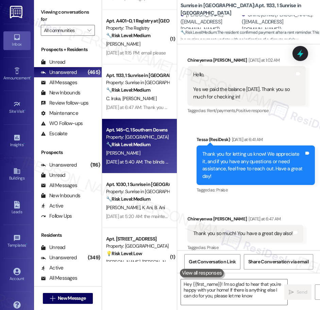
type textarea "Hey {{first_name}}! I'm so glad to hear that you're happy with your home! If th…"
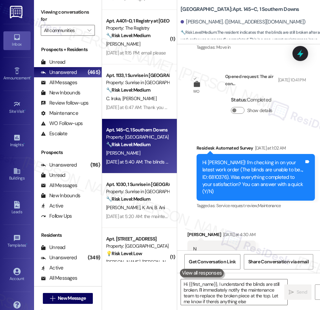
type textarea "Hi {{first_name}}, I understand the blinds are still broken. I'll immediately n…"
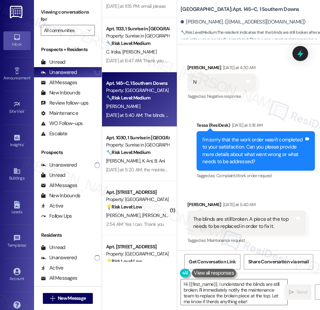
scroll to position [1236, 0]
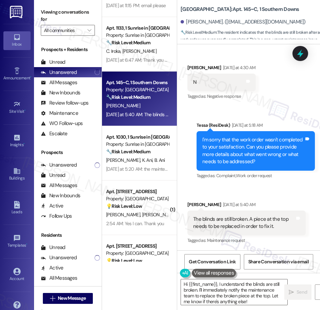
click at [150, 157] on div "( 4 ) Apt. [STREET_ADDRESS][PERSON_NAME] Property: [GEOGRAPHIC_DATA] 🔧 Risk Lev…" at bounding box center [139, 131] width 75 height 262
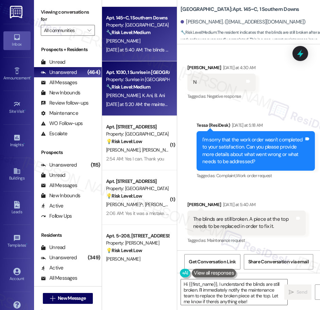
scroll to position [1301, 0]
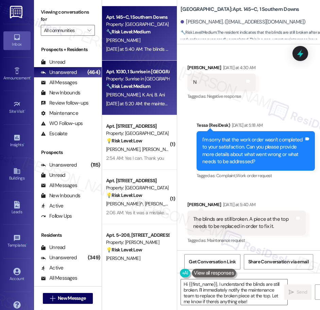
click at [153, 105] on div "[DATE] at 5:20 AM: the maintenance guy who came, said he'll be back in 1-2 days…" at bounding box center [262, 103] width 312 height 6
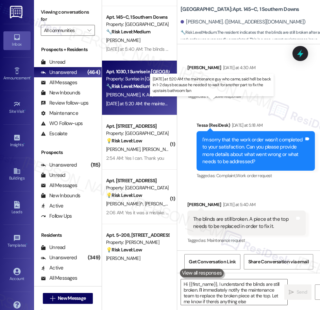
type textarea "Hi {{first_name}}, I understand the blinds are still broken. I'll immediately n…"
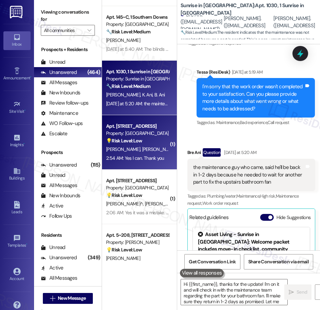
type textarea "Hi {{first_name}}, thanks for the update! I'm on it and will check in with the …"
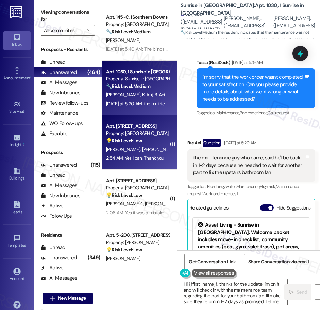
scroll to position [475, 0]
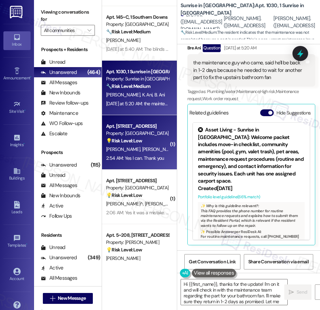
click at [144, 138] on div "💡 Risk Level: Low The resident is confirming they can come to the office to add…" at bounding box center [137, 140] width 63 height 7
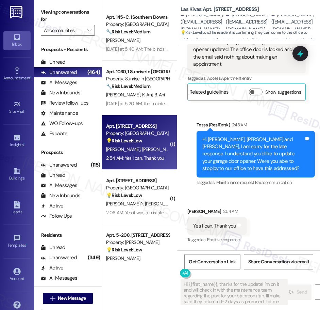
scroll to position [946, 0]
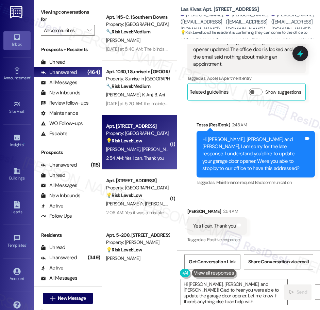
type textarea "Hi [PERSON_NAME], [PERSON_NAME], and [PERSON_NAME]! Glad to hear you were able …"
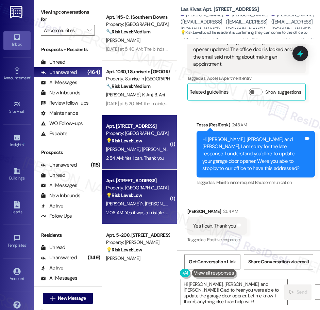
click at [145, 202] on span "[PERSON_NAME]" at bounding box center [162, 204] width 34 height 6
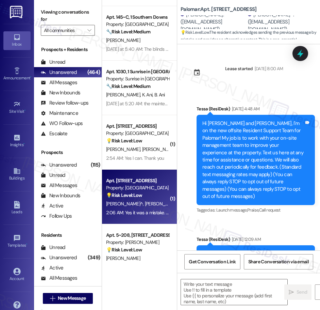
scroll to position [622, 0]
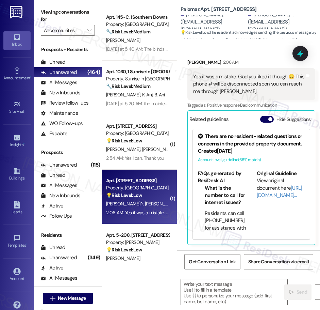
type textarea "Fetching suggested responses. Please feel free to read through the conversation…"
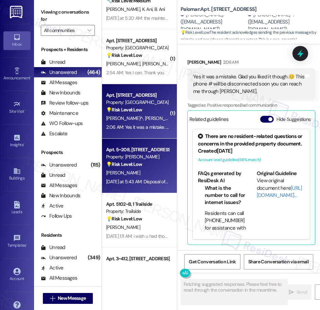
scroll to position [1388, 0]
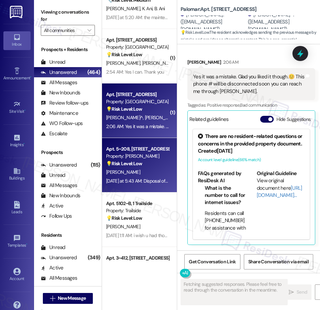
click at [153, 173] on div "[PERSON_NAME]" at bounding box center [138, 172] width 64 height 9
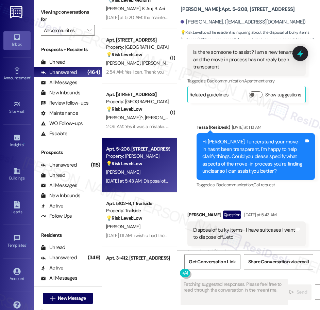
scroll to position [1494, 0]
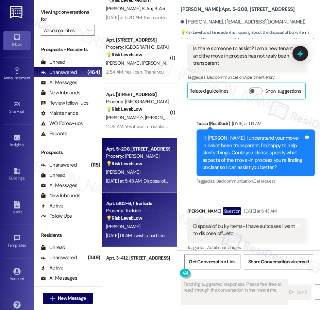
click at [142, 222] on div "[PERSON_NAME]" at bounding box center [138, 226] width 64 height 9
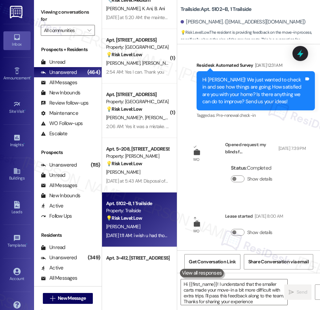
type textarea "Hi {{first_name}}! I understand that the smaller carts made your move-in a bit …"
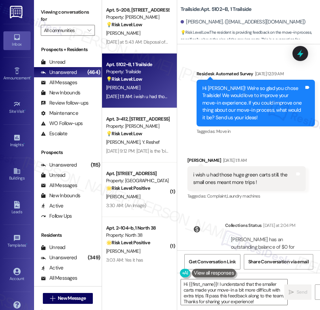
scroll to position [1534, 0]
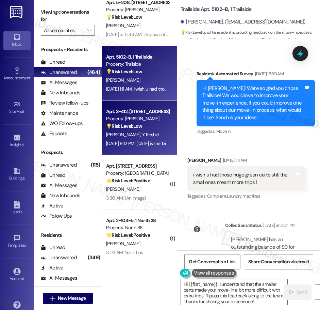
click at [151, 136] on div "[PERSON_NAME] [PERSON_NAME]" at bounding box center [138, 134] width 64 height 9
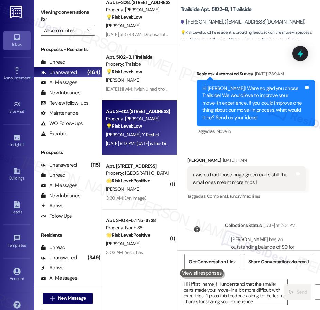
type textarea "Hi {{first_name}}! I understand that the smaller carts made your move-in a bit …"
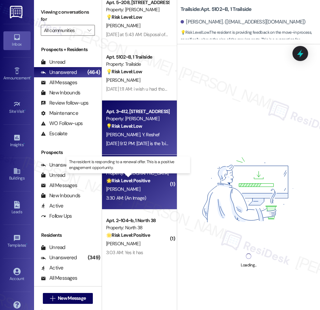
click at [145, 179] on strong "🌟 Risk Level: Positive" at bounding box center [128, 180] width 44 height 6
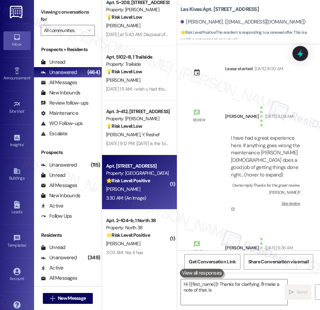
scroll to position [536, 0]
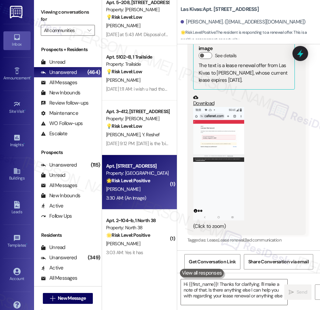
type textarea "Hi {{first_name}}! Thanks for clarifying. I'll make a note of that. Is there an…"
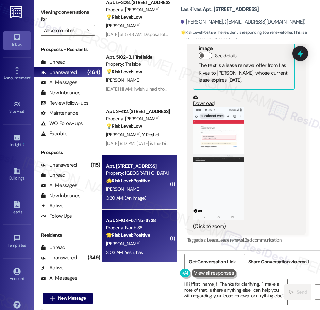
click at [147, 235] on strong "🌟 Risk Level: Positive" at bounding box center [128, 235] width 44 height 6
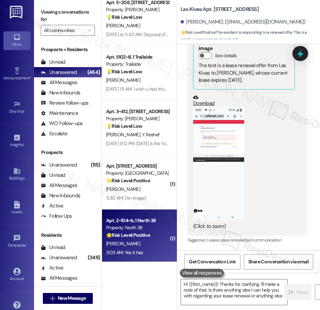
type textarea "Hi {{first_name}}! Thanks for clarifying. I'll make a note of that. Is there an…"
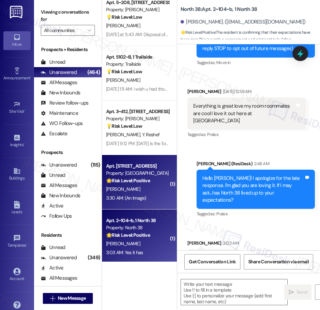
type textarea "Fetching suggested responses. Please feel free to read through the conversation…"
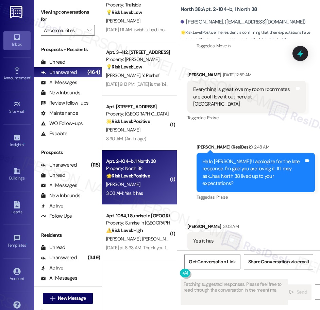
scroll to position [1598, 0]
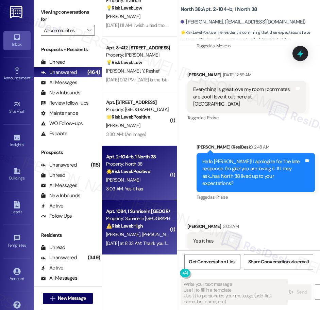
click at [153, 216] on div "Property: Sunrise in [GEOGRAPHIC_DATA]" at bounding box center [137, 218] width 63 height 7
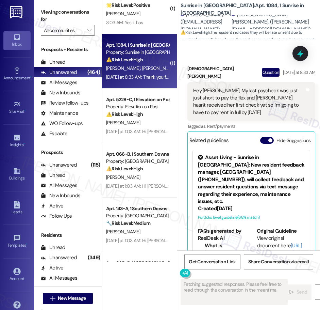
scroll to position [1773, 0]
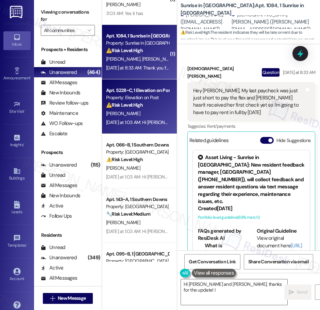
type textarea "Hi [PERSON_NAME] and [PERSON_NAME], thanks for the update! I understand"
click at [151, 115] on div "[PERSON_NAME]" at bounding box center [138, 113] width 64 height 9
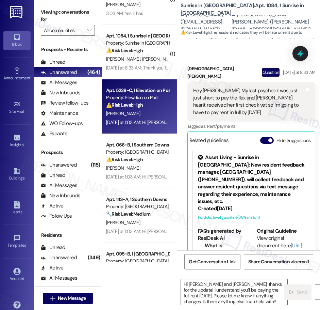
type textarea "Fetching suggested responses. Please feel free to read through the conversation…"
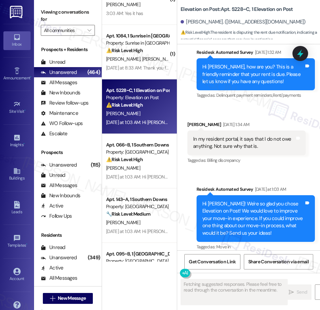
scroll to position [157, 0]
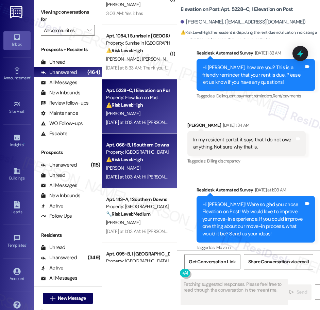
click at [148, 157] on div "⚠️ Risk Level: High The resident is following up on a previous message regardin…" at bounding box center [137, 159] width 63 height 7
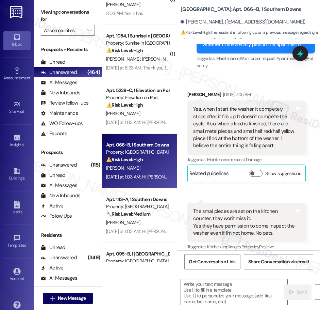
type textarea "Fetching suggested responses. Please feel free to read through the conversation…"
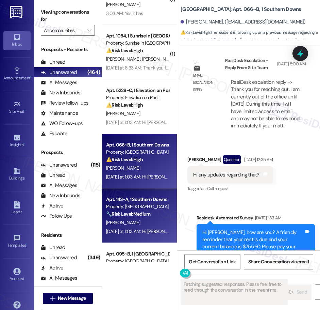
click at [147, 204] on div "Property: [GEOGRAPHIC_DATA]" at bounding box center [137, 206] width 63 height 7
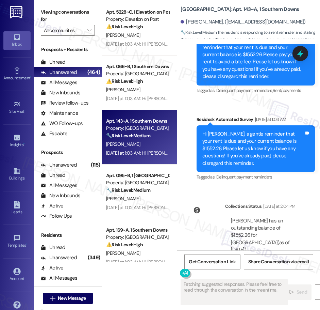
scroll to position [1865, 0]
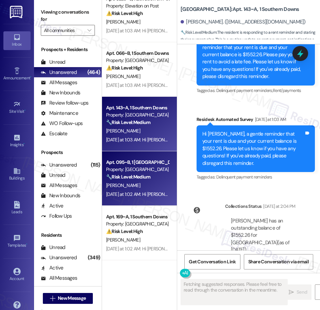
click at [150, 187] on div "[PERSON_NAME]" at bounding box center [138, 185] width 64 height 9
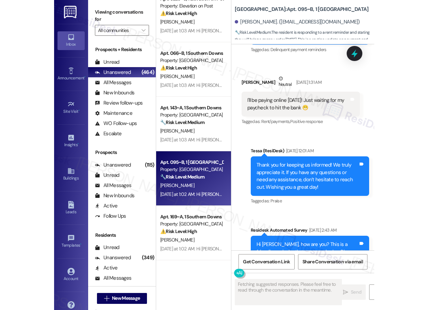
scroll to position [3986, 0]
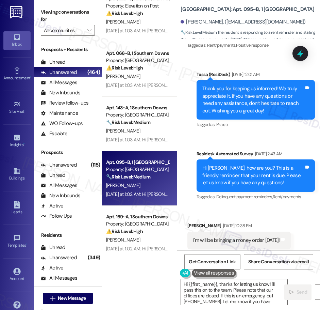
type textarea "Hi {{first_name}}, thanks for letting us know! I'll pass this on to the team. P…"
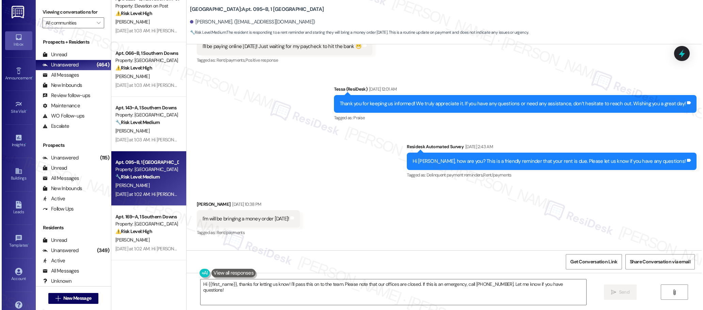
scroll to position [2768, 0]
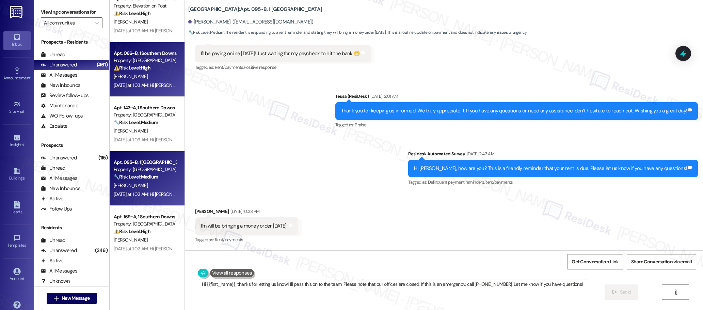
click at [142, 78] on div "[PERSON_NAME]" at bounding box center [145, 76] width 64 height 9
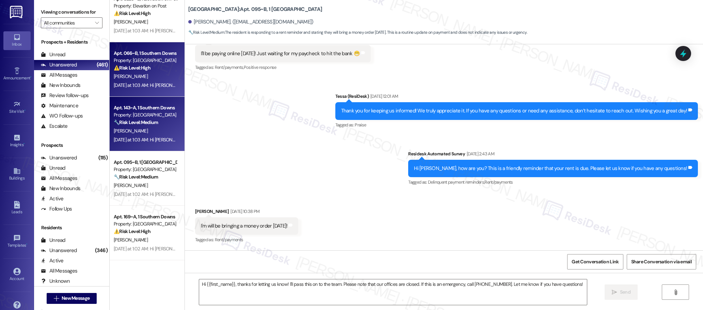
click at [132, 123] on strong "🔧 Risk Level: Medium" at bounding box center [136, 122] width 44 height 6
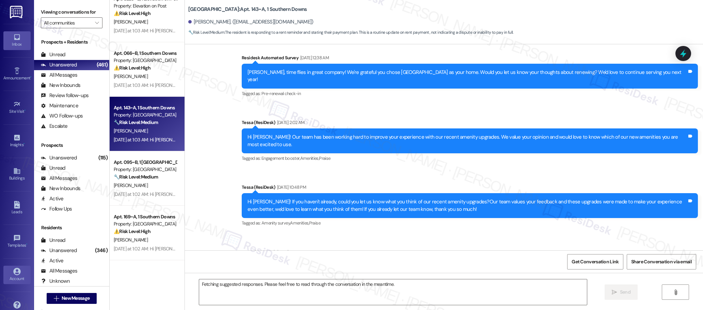
scroll to position [1082, 0]
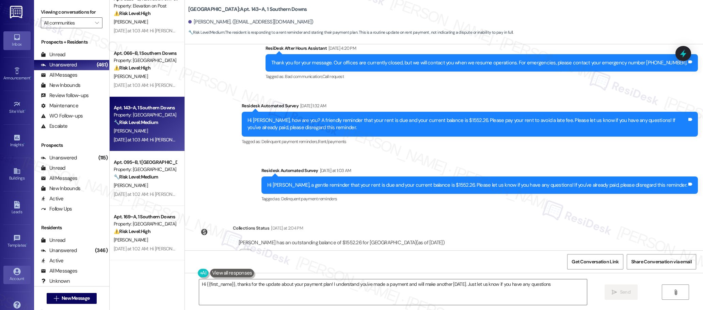
type textarea "Hi {{first_name}}, thanks for the update about your payment plan! I understand …"
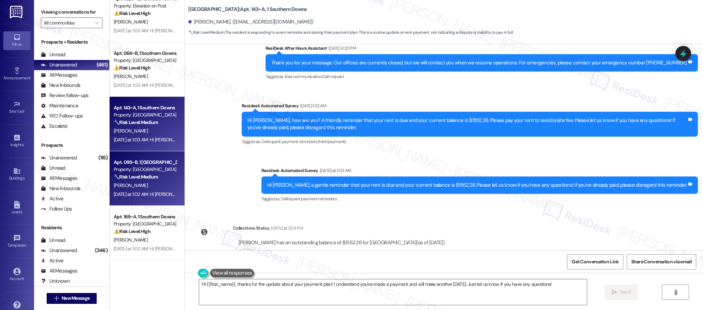
click at [145, 169] on div "Property: [GEOGRAPHIC_DATA]" at bounding box center [145, 169] width 63 height 7
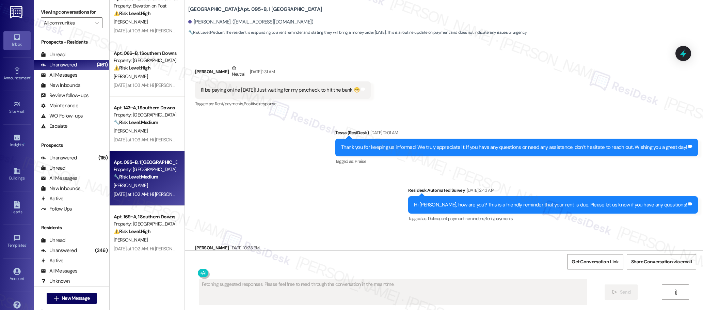
scroll to position [1865, 0]
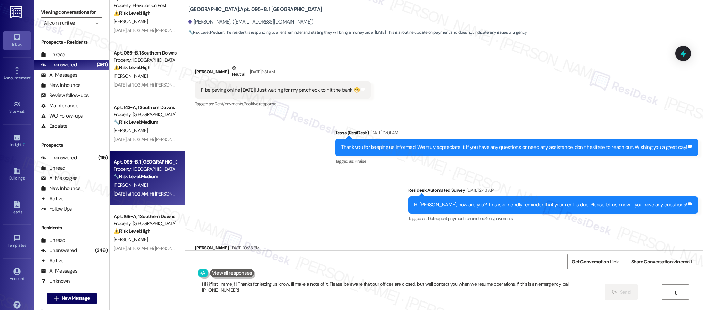
type textarea "Hi {{first_name}}! Thanks for letting us know. I'll make a note of it. Please b…"
